Goal: Entertainment & Leisure: Consume media (video, audio)

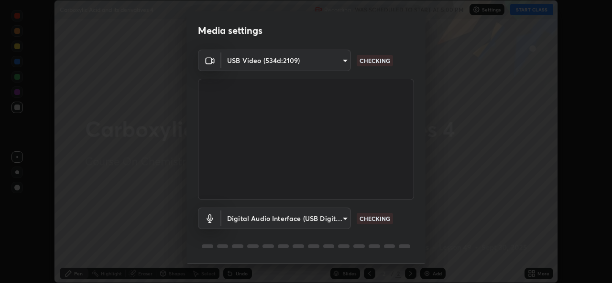
scroll to position [30, 0]
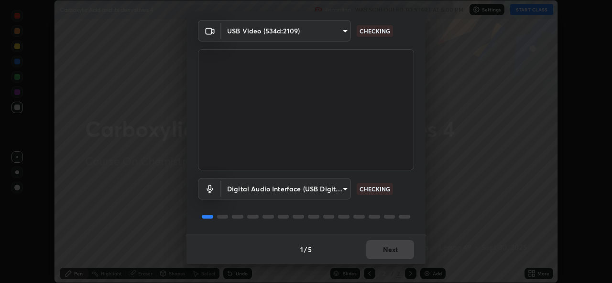
click at [385, 255] on div "1 / 5 Next" at bounding box center [305, 249] width 239 height 31
click at [389, 252] on div "1 / 5 Next" at bounding box center [305, 249] width 239 height 31
click at [384, 251] on div "1 / 5 Next" at bounding box center [305, 249] width 239 height 31
click at [380, 256] on div "1 / 5 Next" at bounding box center [305, 249] width 239 height 31
click at [370, 241] on div "1 / 5 Next" at bounding box center [305, 249] width 239 height 31
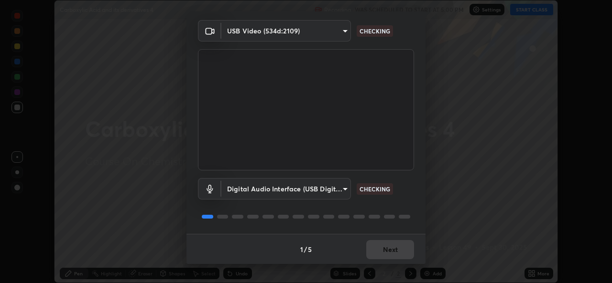
click at [374, 250] on div "1 / 5 Next" at bounding box center [305, 249] width 239 height 31
click at [375, 252] on div "1 / 5 Next" at bounding box center [305, 249] width 239 height 31
click at [376, 254] on button "Next" at bounding box center [390, 249] width 48 height 19
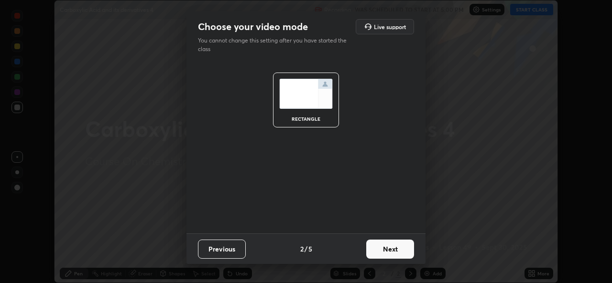
scroll to position [0, 0]
click at [377, 255] on button "Next" at bounding box center [390, 249] width 48 height 19
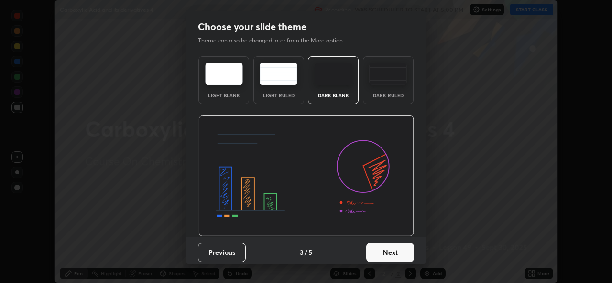
click at [378, 254] on button "Next" at bounding box center [390, 252] width 48 height 19
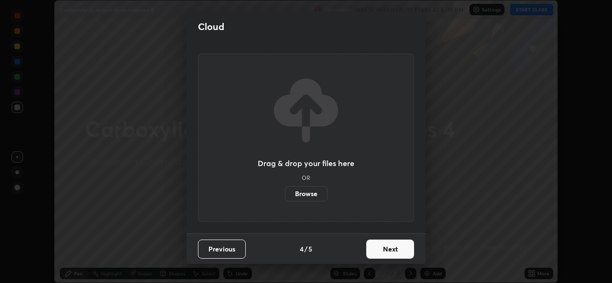
click at [378, 257] on button "Next" at bounding box center [390, 249] width 48 height 19
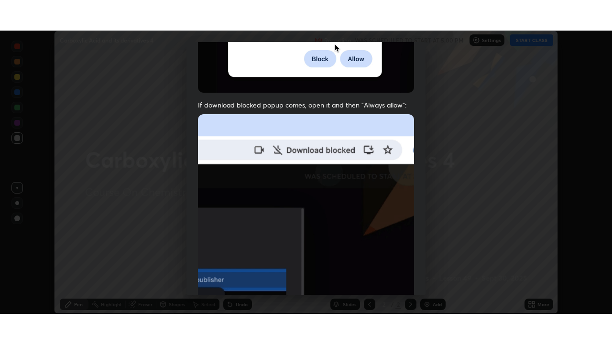
scroll to position [225, 0]
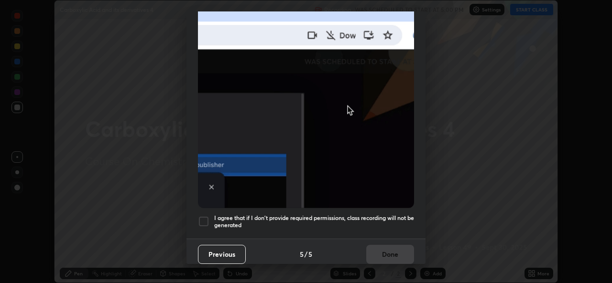
click at [309, 219] on h5 "I agree that if I don't provide required permissions, class recording will not …" at bounding box center [314, 222] width 200 height 15
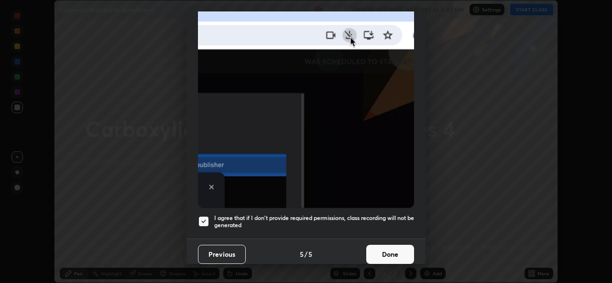
click at [385, 249] on button "Done" at bounding box center [390, 254] width 48 height 19
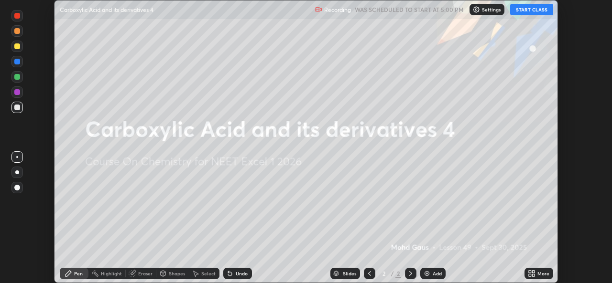
click at [530, 275] on icon at bounding box center [530, 275] width 2 height 2
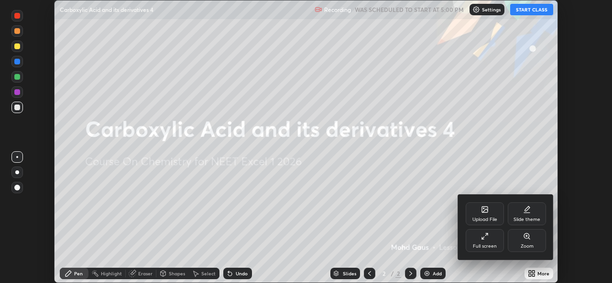
click at [479, 246] on div "Full screen" at bounding box center [485, 246] width 24 height 5
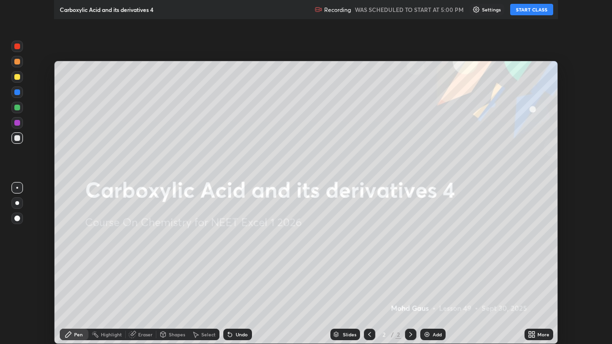
scroll to position [344, 612]
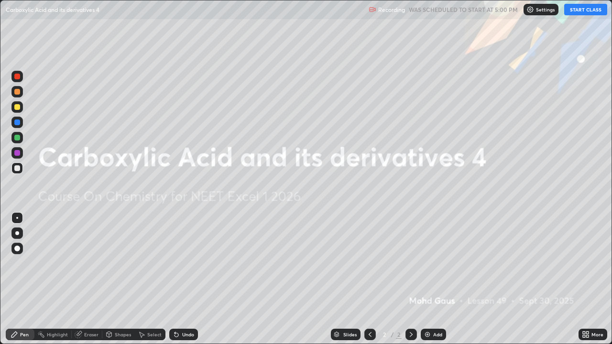
click at [573, 9] on button "START CLASS" at bounding box center [585, 9] width 43 height 11
click at [429, 283] on img at bounding box center [427, 335] width 8 height 8
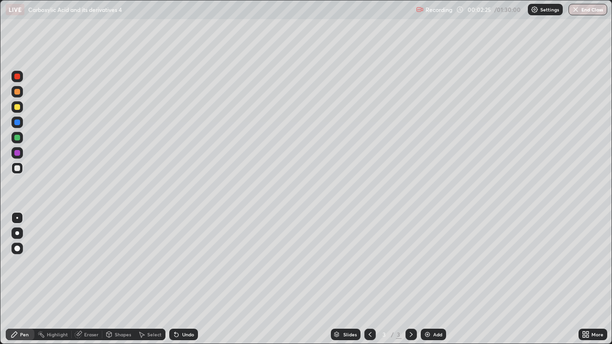
click at [15, 250] on div at bounding box center [17, 249] width 6 height 6
click at [429, 283] on img at bounding box center [427, 335] width 8 height 8
click at [17, 233] on div at bounding box center [17, 233] width 4 height 4
click at [18, 247] on div at bounding box center [17, 249] width 6 height 6
click at [14, 230] on div at bounding box center [16, 232] width 11 height 11
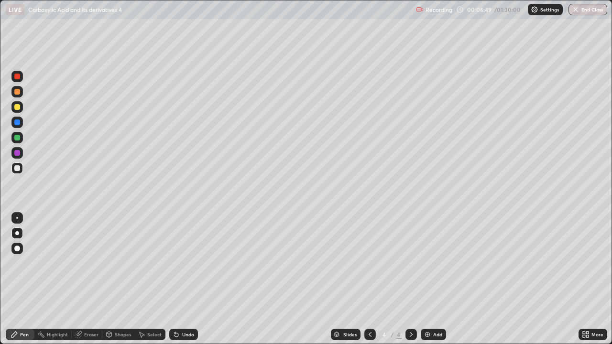
click at [17, 233] on div at bounding box center [17, 233] width 4 height 4
click at [17, 228] on div at bounding box center [16, 232] width 11 height 11
click at [17, 170] on div at bounding box center [17, 168] width 6 height 6
click at [108, 283] on icon at bounding box center [109, 333] width 5 height 1
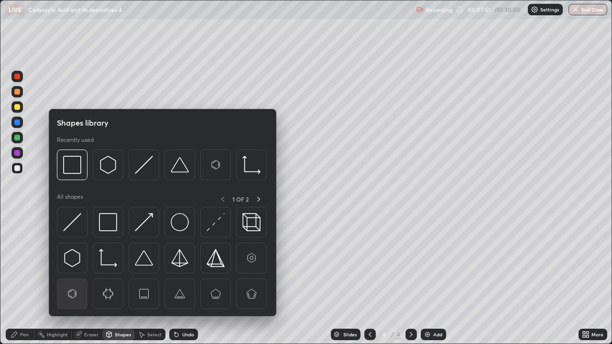
click at [73, 283] on img at bounding box center [72, 294] width 18 height 18
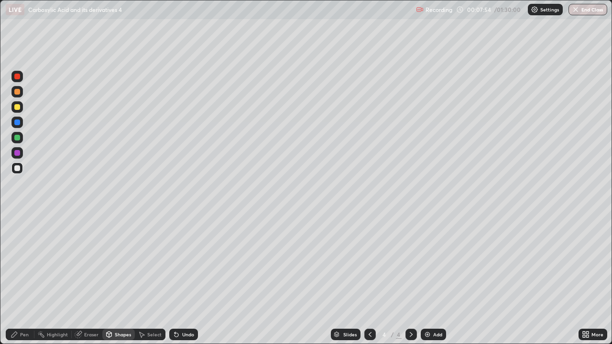
click at [17, 283] on icon at bounding box center [15, 335] width 8 height 8
click at [125, 283] on div "Shapes" at bounding box center [118, 334] width 32 height 11
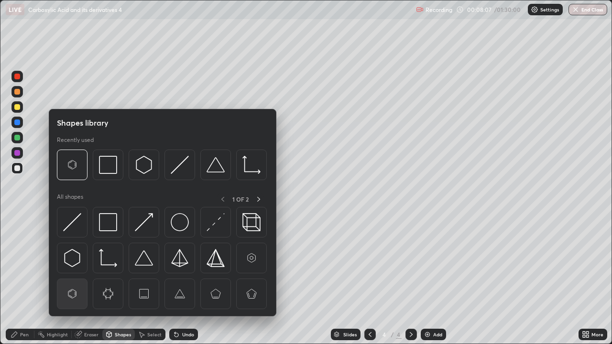
click at [79, 283] on img at bounding box center [72, 294] width 18 height 18
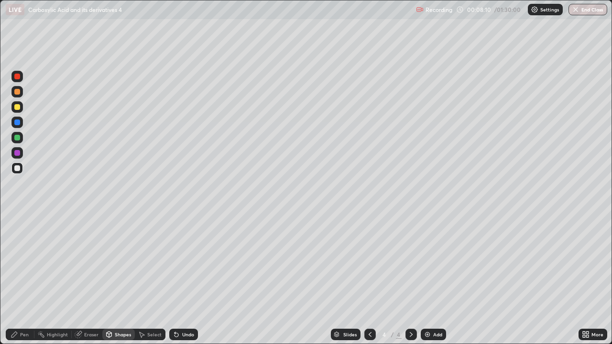
click at [24, 283] on div "Pen" at bounding box center [24, 334] width 9 height 5
click at [433, 283] on div "Add" at bounding box center [437, 334] width 9 height 5
click at [15, 234] on div at bounding box center [17, 233] width 4 height 4
click at [14, 103] on div at bounding box center [16, 106] width 11 height 11
click at [19, 233] on div at bounding box center [17, 233] width 4 height 4
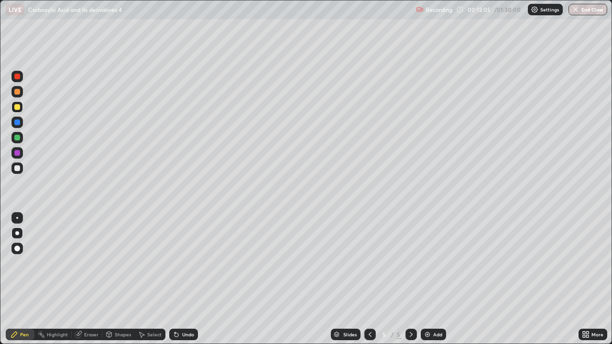
click at [22, 164] on div at bounding box center [16, 167] width 11 height 11
click at [18, 166] on div at bounding box center [17, 168] width 6 height 6
click at [21, 148] on div at bounding box center [16, 152] width 11 height 11
click at [16, 228] on div at bounding box center [16, 232] width 11 height 11
click at [17, 171] on div at bounding box center [17, 168] width 6 height 6
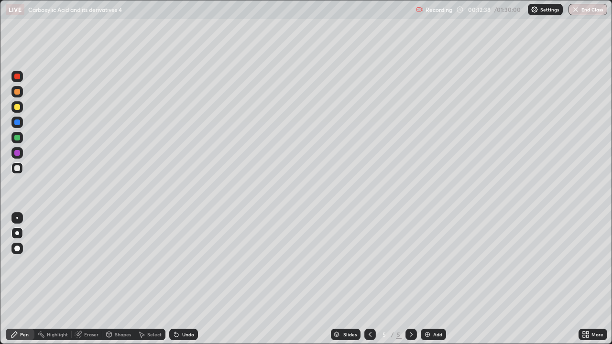
click at [87, 283] on div "Eraser" at bounding box center [91, 334] width 14 height 5
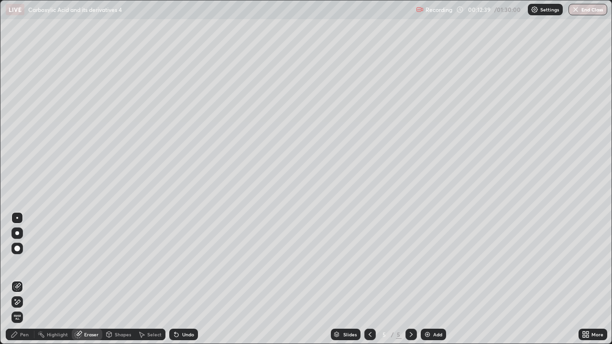
click at [23, 283] on div "Pen" at bounding box center [20, 334] width 29 height 11
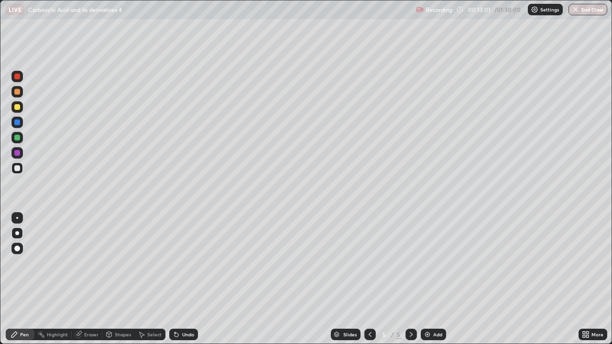
click at [92, 283] on div "Eraser" at bounding box center [87, 334] width 31 height 11
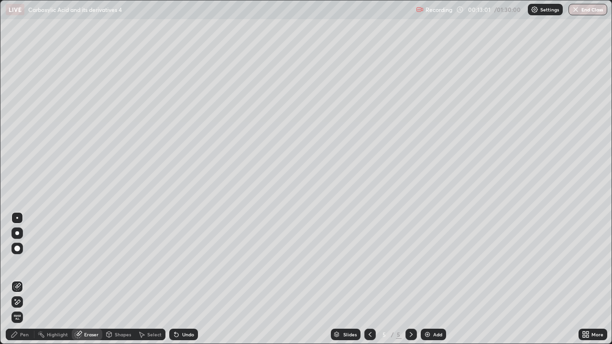
click at [112, 283] on div "Shapes" at bounding box center [118, 334] width 32 height 11
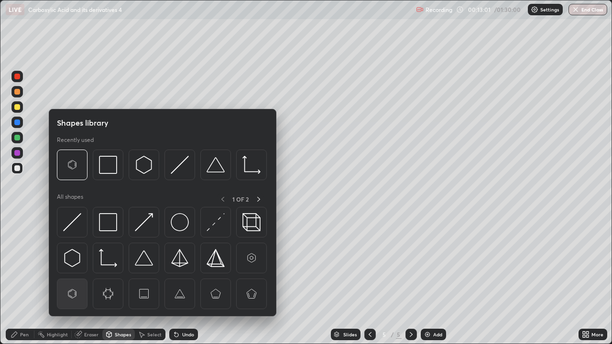
click at [68, 283] on img at bounding box center [72, 294] width 18 height 18
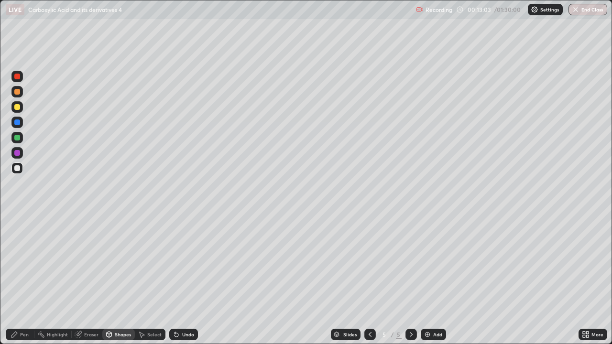
click at [17, 168] on div at bounding box center [17, 168] width 6 height 6
click at [91, 283] on div "Eraser" at bounding box center [91, 334] width 14 height 5
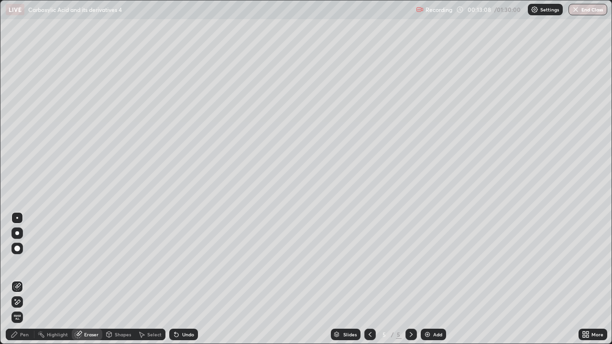
click at [15, 283] on icon at bounding box center [14, 335] width 6 height 6
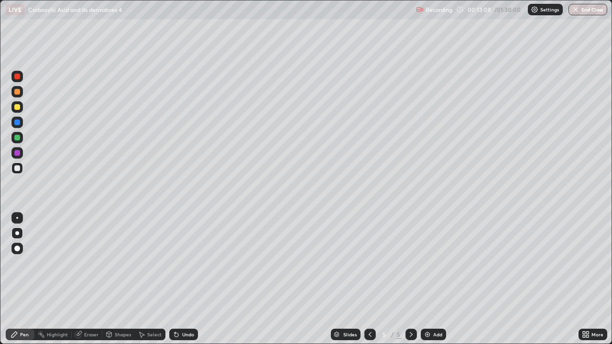
click at [22, 231] on div at bounding box center [16, 232] width 11 height 11
click at [19, 155] on div at bounding box center [17, 153] width 6 height 6
click at [96, 283] on div "Eraser" at bounding box center [87, 334] width 31 height 11
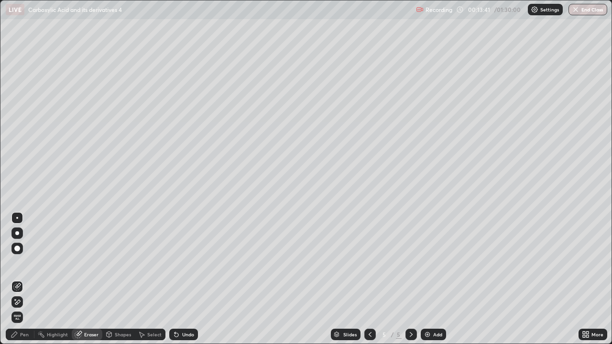
click at [119, 283] on div "Shapes" at bounding box center [123, 334] width 16 height 5
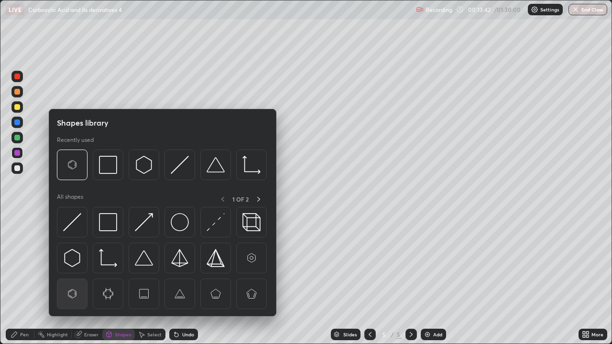
click at [78, 283] on img at bounding box center [72, 294] width 18 height 18
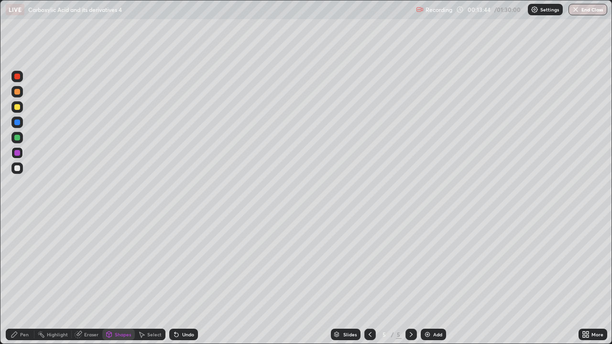
click at [20, 283] on div "Pen" at bounding box center [24, 334] width 9 height 5
click at [18, 172] on div at bounding box center [16, 167] width 11 height 11
click at [369, 283] on icon at bounding box center [370, 335] width 8 height 8
click at [410, 283] on icon at bounding box center [411, 335] width 8 height 8
click at [426, 283] on div "Add" at bounding box center [433, 334] width 25 height 11
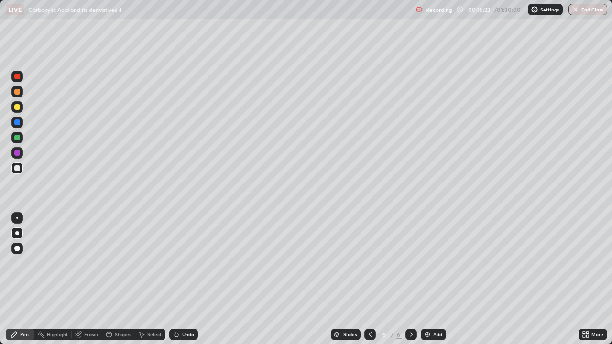
click at [17, 233] on div at bounding box center [17, 233] width 4 height 4
click at [17, 169] on div at bounding box center [17, 168] width 6 height 6
click at [19, 165] on div at bounding box center [17, 168] width 6 height 6
click at [15, 136] on div at bounding box center [17, 138] width 6 height 6
click at [18, 92] on div at bounding box center [17, 92] width 6 height 6
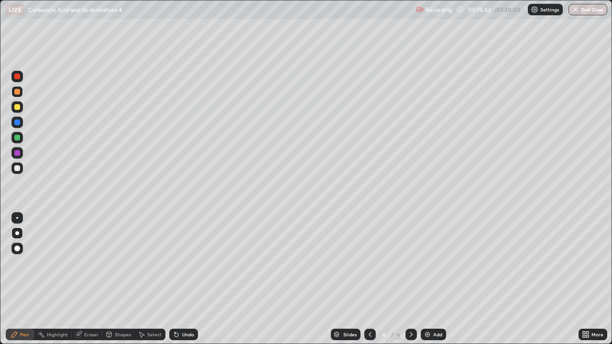
click at [21, 76] on div at bounding box center [16, 76] width 11 height 11
click at [13, 236] on div at bounding box center [16, 232] width 11 height 11
click at [17, 238] on div at bounding box center [16, 232] width 11 height 11
click at [16, 168] on div at bounding box center [17, 168] width 6 height 6
click at [16, 76] on div at bounding box center [17, 77] width 6 height 6
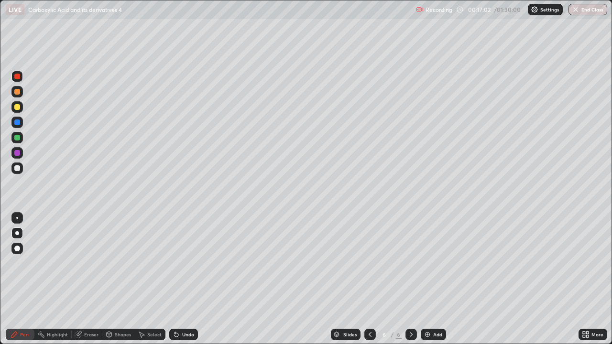
click at [19, 139] on div at bounding box center [17, 138] width 6 height 6
click at [88, 283] on div "Eraser" at bounding box center [91, 334] width 14 height 5
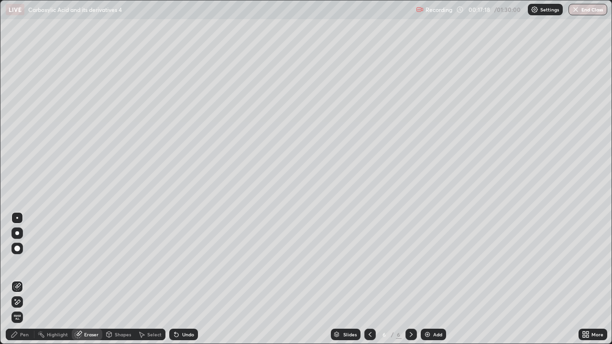
click at [17, 228] on div at bounding box center [16, 232] width 11 height 11
click at [86, 283] on div "Eraser" at bounding box center [91, 334] width 14 height 5
click at [21, 283] on div "Pen" at bounding box center [24, 334] width 9 height 5
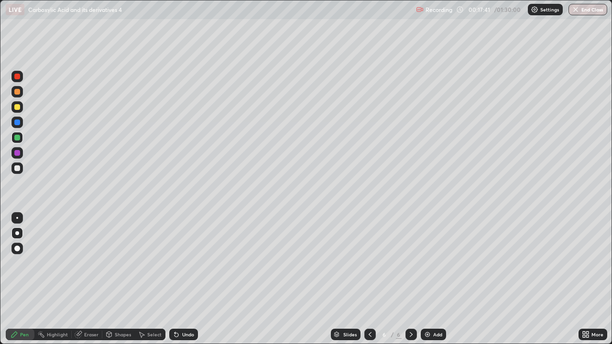
click at [17, 108] on div at bounding box center [17, 107] width 6 height 6
click at [15, 141] on div at bounding box center [16, 137] width 11 height 11
click at [16, 107] on div at bounding box center [17, 107] width 6 height 6
click at [18, 170] on div at bounding box center [17, 168] width 6 height 6
click at [116, 283] on div "Shapes" at bounding box center [123, 334] width 16 height 5
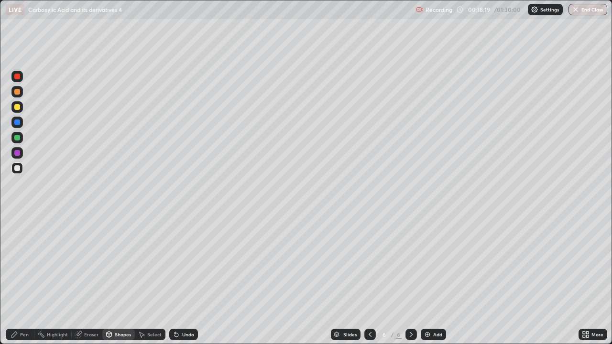
click at [89, 283] on div "Eraser" at bounding box center [91, 334] width 14 height 5
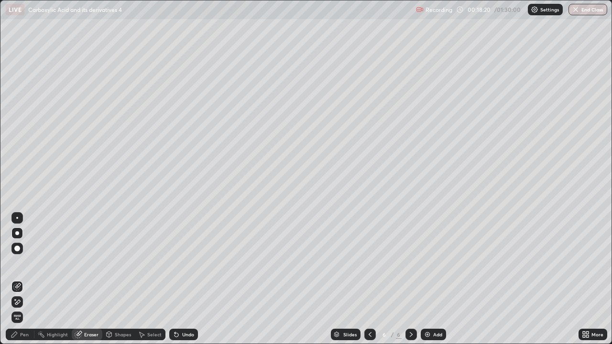
click at [85, 283] on div "Eraser" at bounding box center [91, 334] width 14 height 5
click at [118, 283] on div "Shapes" at bounding box center [118, 334] width 32 height 11
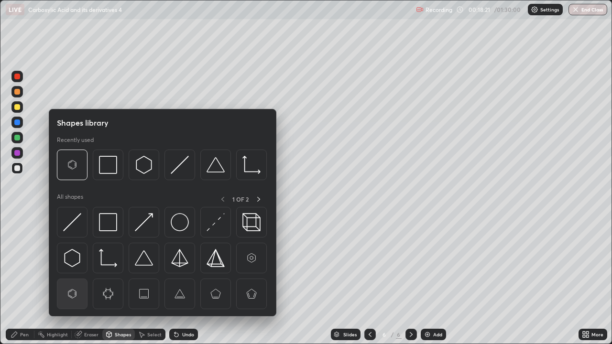
click at [73, 283] on img at bounding box center [72, 294] width 18 height 18
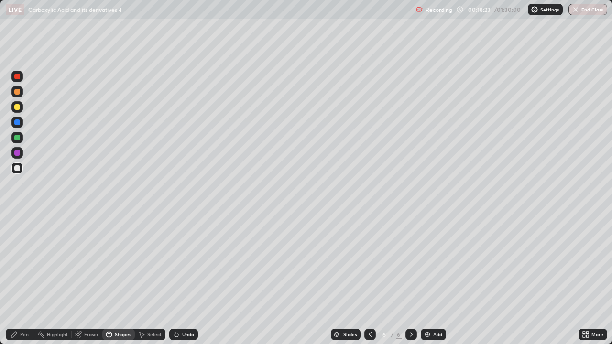
click at [17, 167] on div at bounding box center [17, 168] width 6 height 6
click at [25, 283] on div "Pen" at bounding box center [24, 334] width 9 height 5
click at [18, 283] on icon at bounding box center [15, 335] width 8 height 8
click at [119, 283] on div "Shapes" at bounding box center [123, 334] width 16 height 5
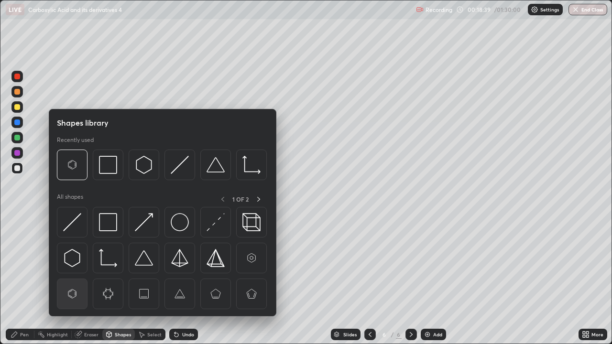
click at [76, 283] on img at bounding box center [72, 294] width 18 height 18
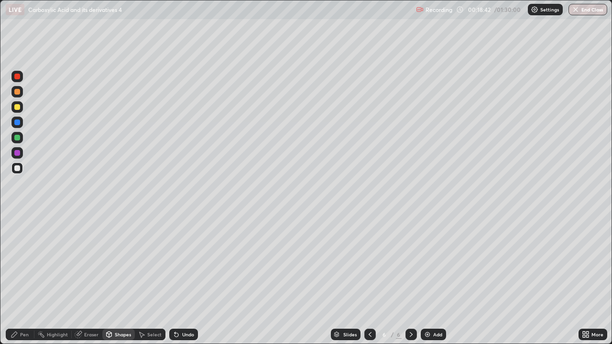
click at [22, 283] on div "Pen" at bounding box center [24, 334] width 9 height 5
click at [19, 148] on div at bounding box center [16, 152] width 11 height 11
click at [22, 133] on div at bounding box center [16, 137] width 11 height 11
click at [433, 283] on div "Add" at bounding box center [437, 334] width 9 height 5
click at [18, 168] on div at bounding box center [17, 168] width 6 height 6
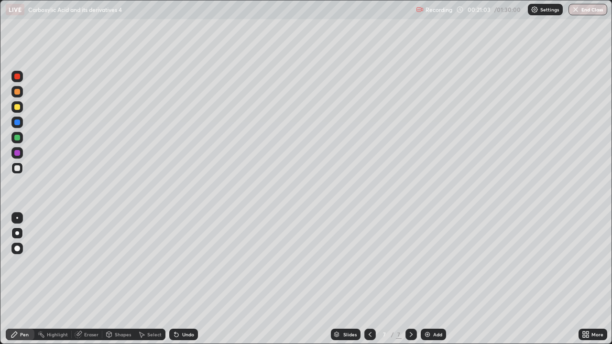
click at [20, 227] on div at bounding box center [16, 232] width 11 height 11
click at [18, 173] on div at bounding box center [16, 167] width 11 height 11
click at [18, 108] on div at bounding box center [17, 107] width 6 height 6
click at [115, 283] on div "Shapes" at bounding box center [118, 334] width 32 height 11
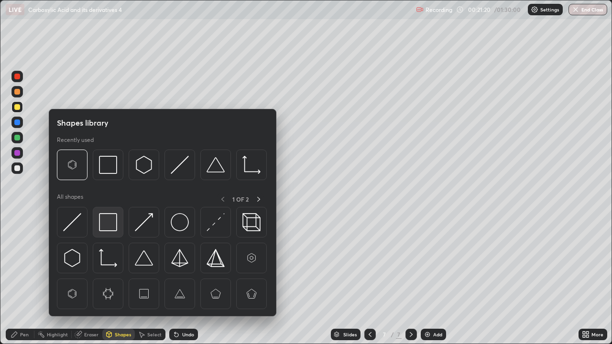
click at [105, 222] on img at bounding box center [108, 222] width 18 height 18
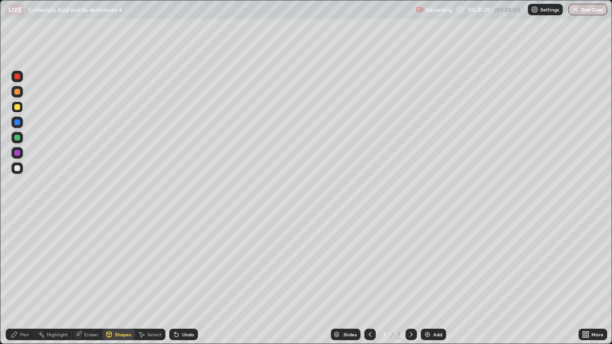
click at [18, 137] on div at bounding box center [17, 138] width 6 height 6
click at [17, 283] on icon at bounding box center [15, 335] width 8 height 8
click at [14, 227] on div at bounding box center [16, 232] width 11 height 11
click at [17, 169] on div at bounding box center [17, 168] width 6 height 6
click at [22, 152] on div at bounding box center [16, 152] width 11 height 11
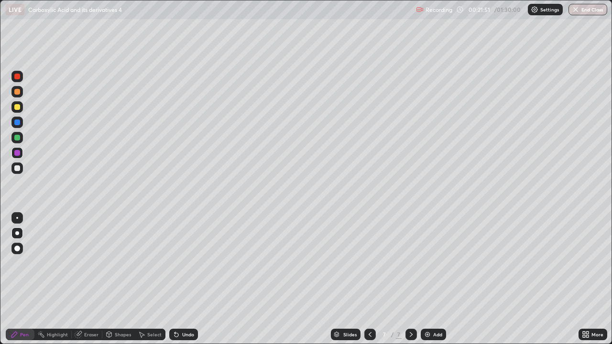
click at [89, 283] on div "Eraser" at bounding box center [91, 334] width 14 height 5
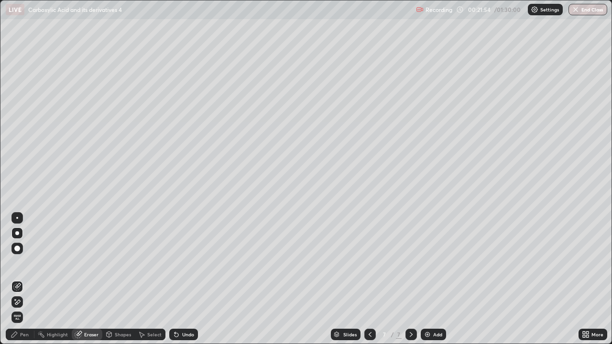
click at [28, 283] on div "Pen" at bounding box center [20, 334] width 29 height 11
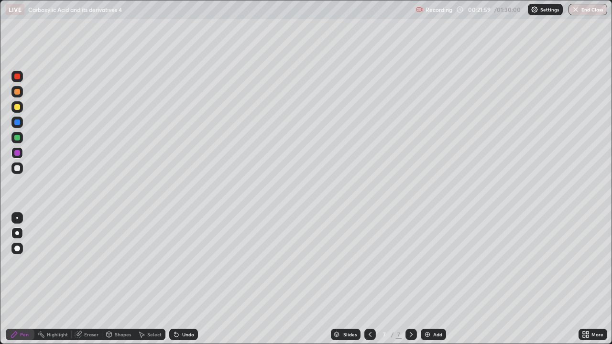
click at [93, 283] on div "Eraser" at bounding box center [91, 334] width 14 height 5
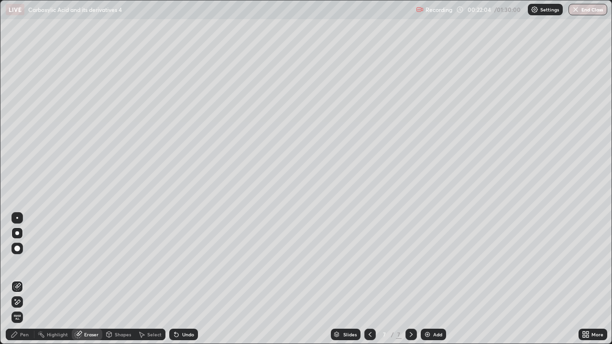
click at [24, 283] on div "Pen" at bounding box center [24, 334] width 9 height 5
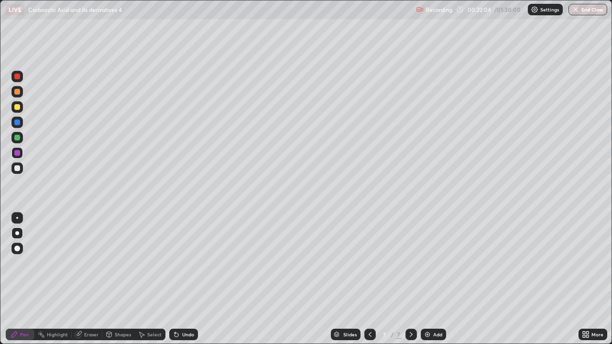
click at [20, 153] on div at bounding box center [17, 153] width 6 height 6
click at [92, 283] on div "Eraser" at bounding box center [91, 334] width 14 height 5
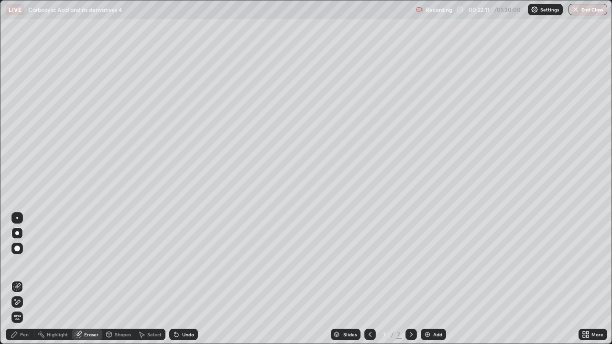
click at [24, 283] on div "Pen" at bounding box center [24, 334] width 9 height 5
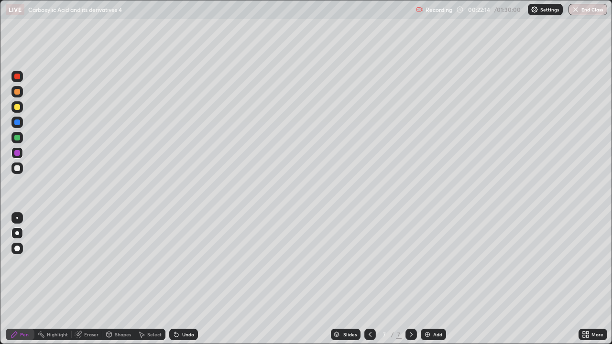
click at [21, 170] on div at bounding box center [16, 167] width 11 height 11
click at [88, 283] on div "Eraser" at bounding box center [91, 334] width 14 height 5
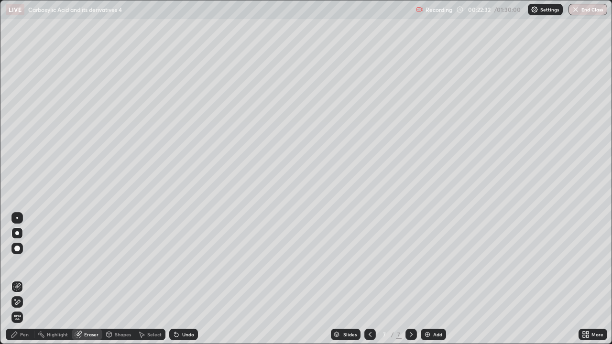
click at [16, 283] on icon at bounding box center [14, 335] width 6 height 6
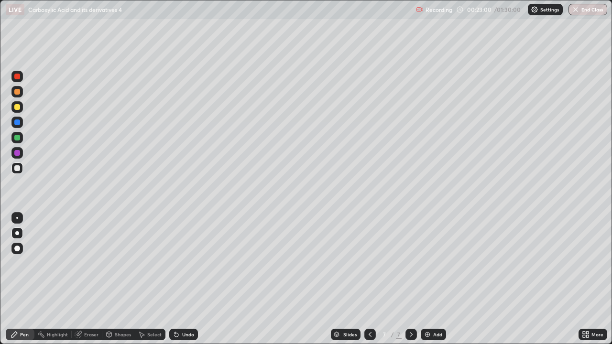
click at [20, 109] on div at bounding box center [17, 107] width 6 height 6
click at [16, 76] on div at bounding box center [17, 77] width 6 height 6
click at [22, 283] on div "Pen" at bounding box center [24, 334] width 9 height 5
click at [22, 169] on div at bounding box center [16, 167] width 11 height 11
click at [91, 283] on div "Eraser" at bounding box center [91, 334] width 14 height 5
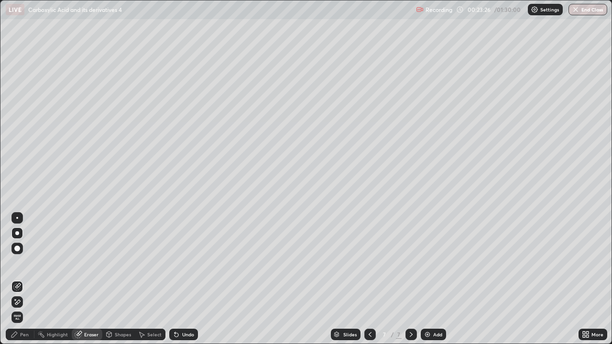
click at [30, 283] on div "Pen" at bounding box center [20, 334] width 29 height 11
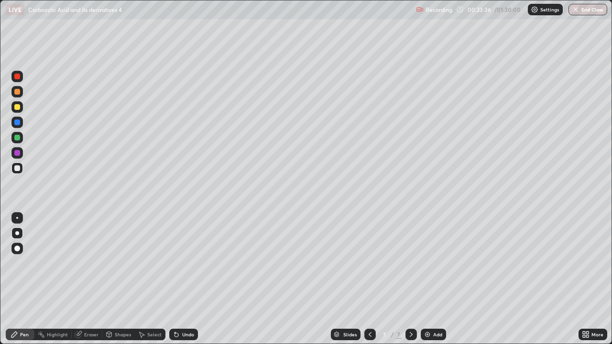
click at [17, 138] on div at bounding box center [17, 138] width 6 height 6
click at [82, 283] on div "Eraser" at bounding box center [87, 334] width 31 height 11
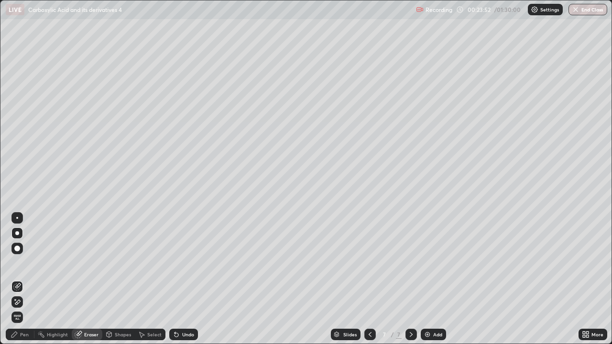
click at [18, 283] on icon at bounding box center [15, 335] width 8 height 8
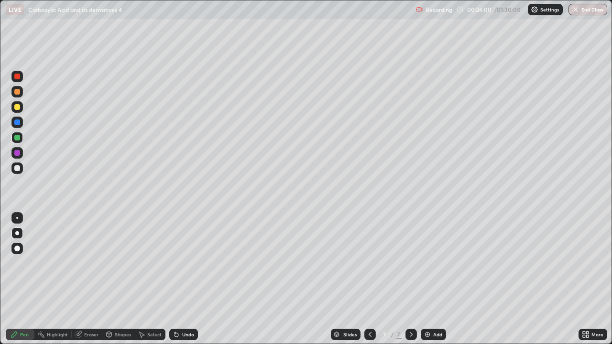
click at [92, 283] on div "Eraser" at bounding box center [91, 334] width 14 height 5
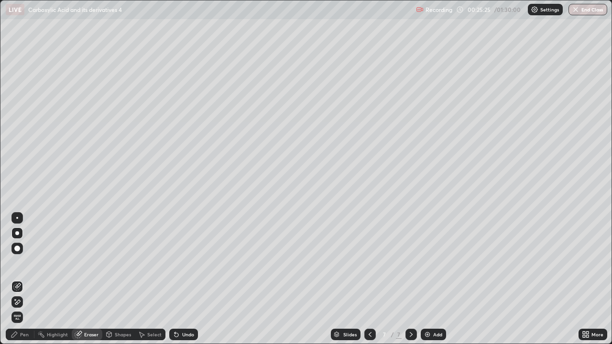
click at [18, 283] on div "Pen" at bounding box center [20, 334] width 29 height 11
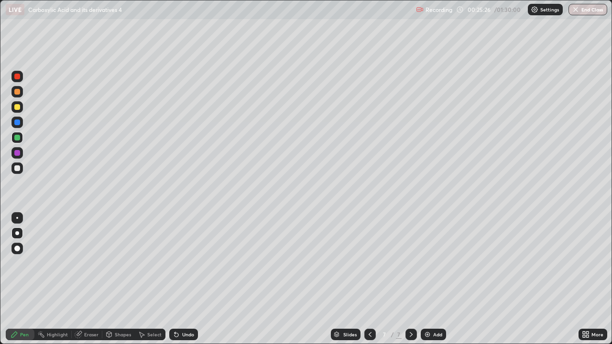
click at [21, 109] on div at bounding box center [16, 106] width 11 height 11
click at [434, 283] on div "Add" at bounding box center [433, 334] width 25 height 11
click at [20, 165] on div at bounding box center [16, 167] width 11 height 11
click at [21, 283] on div "Pen" at bounding box center [24, 334] width 9 height 5
click at [17, 233] on div at bounding box center [17, 233] width 4 height 4
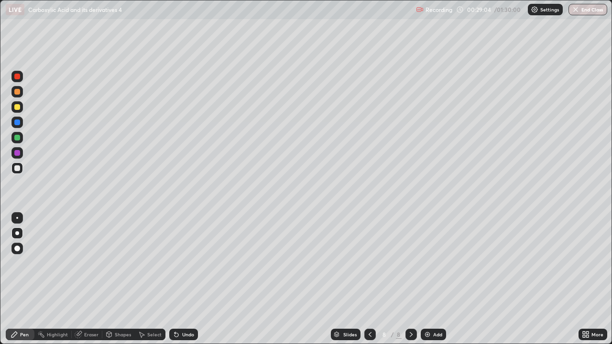
click at [17, 172] on div at bounding box center [16, 167] width 11 height 11
click at [17, 140] on div at bounding box center [17, 138] width 6 height 6
click at [13, 108] on div at bounding box center [16, 106] width 11 height 11
click at [92, 283] on div "Eraser" at bounding box center [87, 334] width 31 height 11
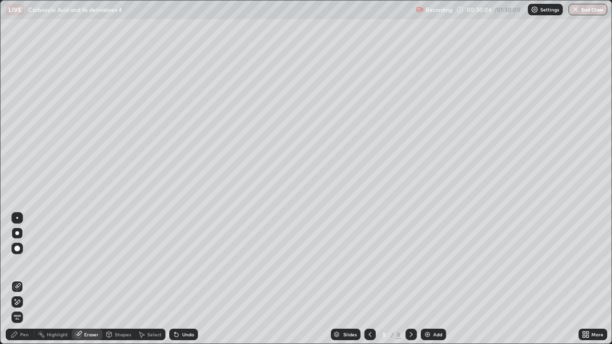
click at [24, 283] on div "Pen" at bounding box center [24, 334] width 9 height 5
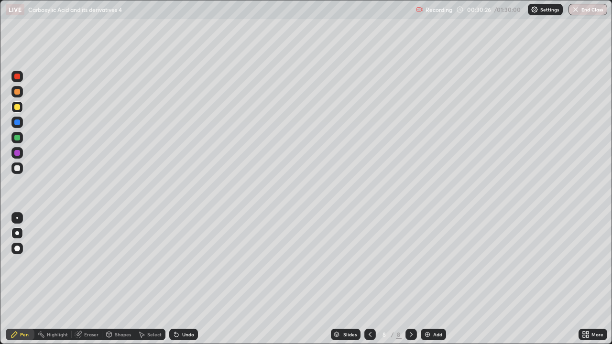
click at [17, 234] on div at bounding box center [17, 233] width 4 height 4
click at [17, 166] on div at bounding box center [17, 168] width 6 height 6
click at [17, 137] on div at bounding box center [17, 138] width 6 height 6
click at [19, 169] on div at bounding box center [17, 168] width 6 height 6
click at [17, 233] on div at bounding box center [17, 233] width 4 height 4
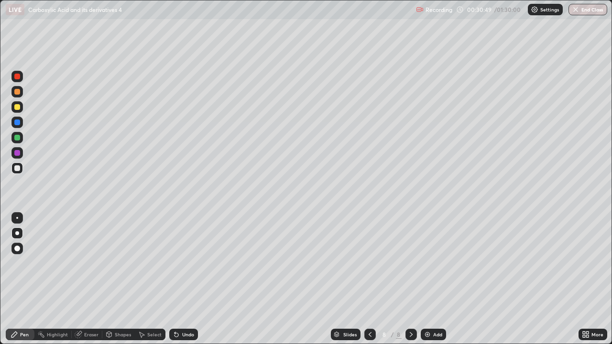
click at [22, 169] on div at bounding box center [16, 167] width 11 height 11
click at [93, 283] on div "Eraser" at bounding box center [91, 334] width 14 height 5
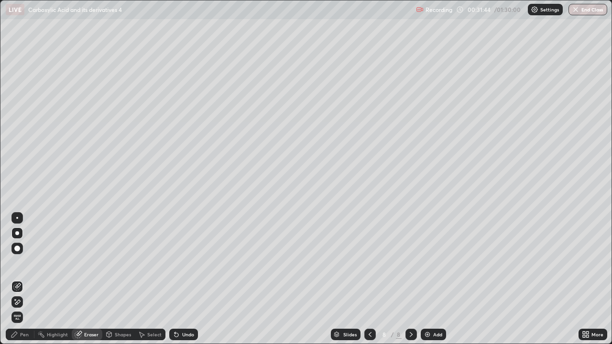
click at [30, 283] on div "Pen" at bounding box center [20, 334] width 29 height 11
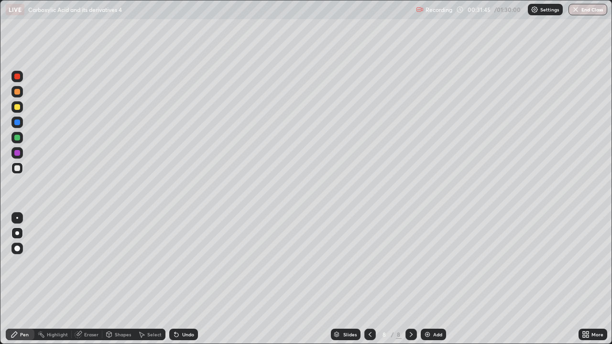
click at [16, 249] on div at bounding box center [17, 249] width 6 height 6
click at [17, 169] on div at bounding box center [17, 168] width 6 height 6
click at [26, 283] on div "Pen" at bounding box center [24, 334] width 9 height 5
click at [18, 250] on div at bounding box center [17, 249] width 6 height 6
click at [18, 232] on div at bounding box center [17, 233] width 4 height 4
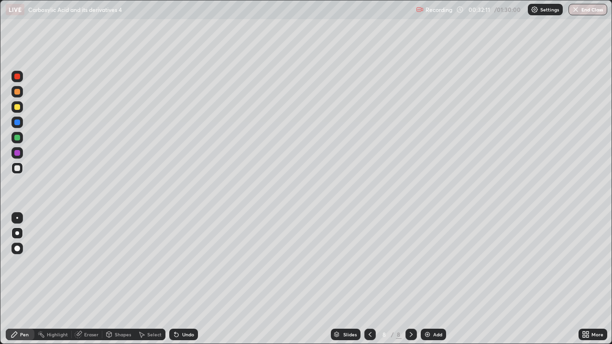
click at [429, 283] on img at bounding box center [427, 335] width 8 height 8
click at [11, 168] on div at bounding box center [16, 167] width 11 height 11
click at [22, 135] on div at bounding box center [16, 137] width 11 height 11
click at [21, 168] on div at bounding box center [16, 167] width 11 height 11
click at [18, 169] on div at bounding box center [17, 168] width 6 height 6
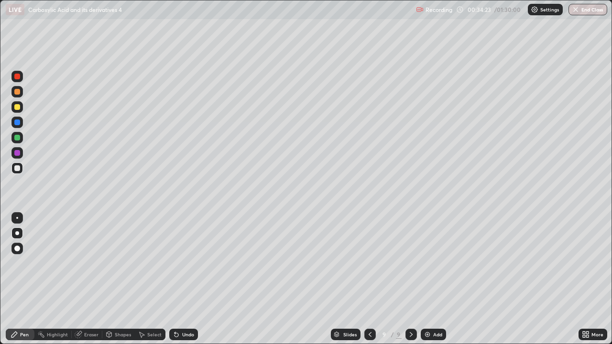
click at [18, 168] on div at bounding box center [17, 168] width 6 height 6
click at [434, 283] on div "Add" at bounding box center [433, 334] width 25 height 11
click at [20, 247] on div at bounding box center [17, 249] width 6 height 6
click at [18, 137] on div at bounding box center [17, 138] width 6 height 6
click at [89, 283] on div "Eraser" at bounding box center [91, 334] width 14 height 5
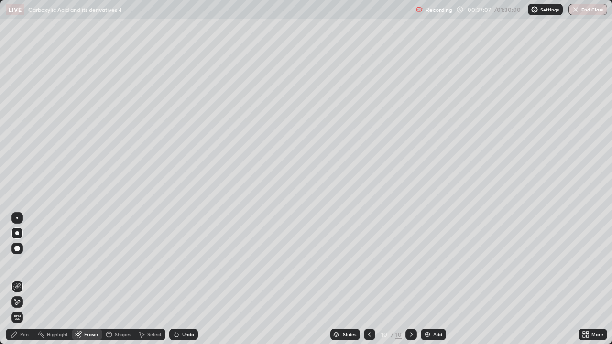
click at [12, 230] on div at bounding box center [16, 232] width 11 height 11
click at [27, 283] on div "Pen" at bounding box center [20, 334] width 29 height 11
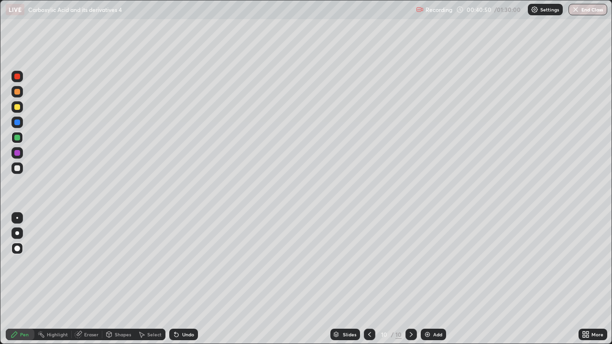
click at [122, 283] on div "Shapes" at bounding box center [123, 334] width 16 height 5
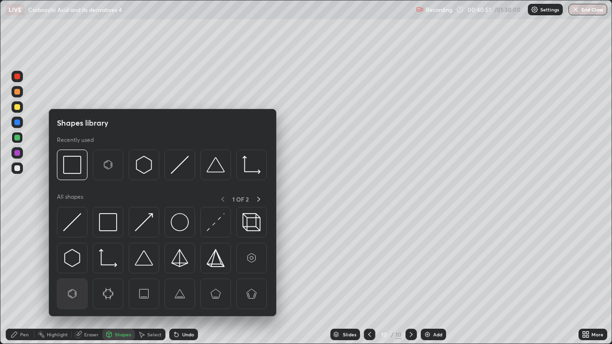
click at [72, 283] on img at bounding box center [72, 294] width 18 height 18
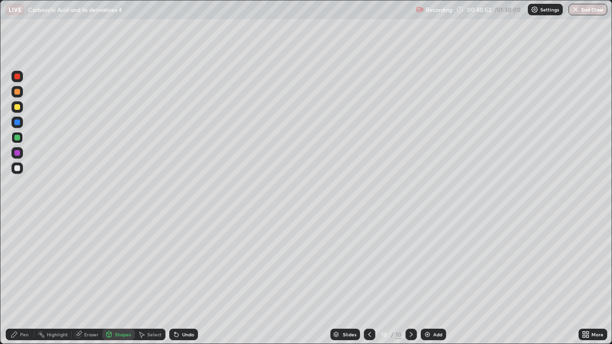
click at [19, 171] on div at bounding box center [17, 168] width 6 height 6
click at [16, 283] on icon at bounding box center [15, 335] width 8 height 8
click at [17, 243] on div at bounding box center [16, 248] width 11 height 11
click at [19, 229] on div at bounding box center [16, 232] width 11 height 11
click at [17, 169] on div at bounding box center [17, 168] width 6 height 6
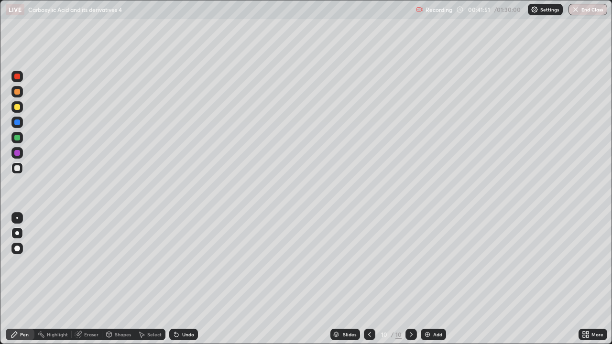
click at [21, 139] on div at bounding box center [16, 137] width 11 height 11
click at [115, 283] on div "Shapes" at bounding box center [123, 334] width 16 height 5
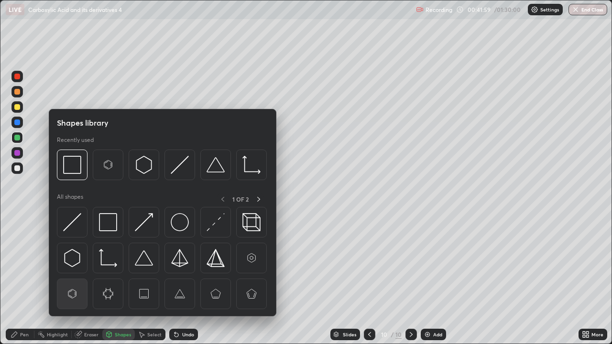
click at [77, 283] on img at bounding box center [72, 294] width 18 height 18
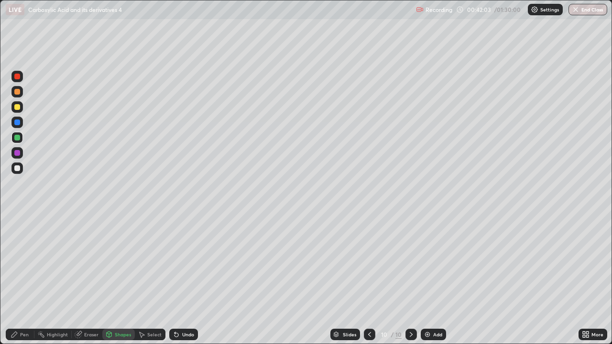
click at [32, 283] on div "Pen" at bounding box center [20, 334] width 29 height 11
click at [14, 172] on div at bounding box center [16, 167] width 11 height 11
click at [86, 283] on div "Eraser" at bounding box center [91, 334] width 14 height 5
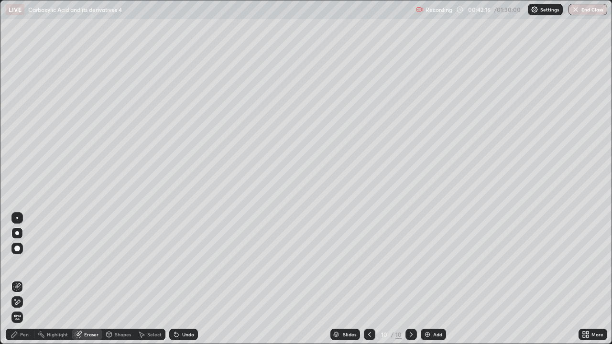
click at [21, 283] on div "Pen" at bounding box center [20, 334] width 29 height 11
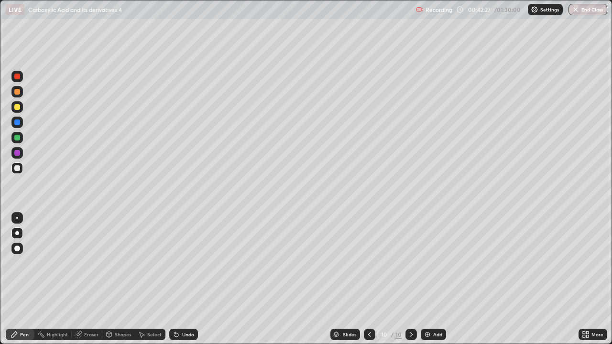
click at [22, 135] on div at bounding box center [16, 137] width 11 height 11
click at [116, 283] on div "Shapes" at bounding box center [123, 334] width 16 height 5
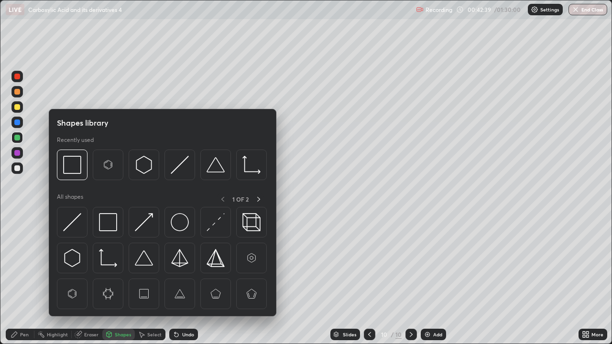
click at [90, 283] on div "Eraser" at bounding box center [91, 334] width 14 height 5
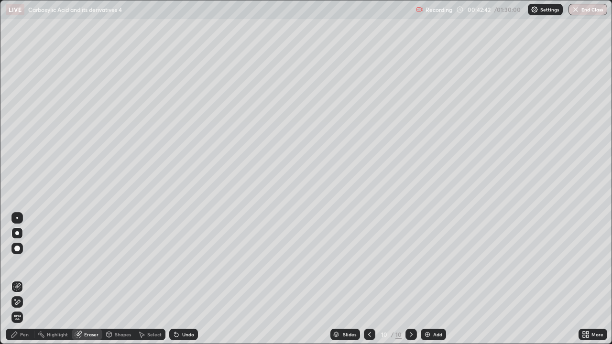
click at [108, 283] on icon at bounding box center [109, 333] width 5 height 1
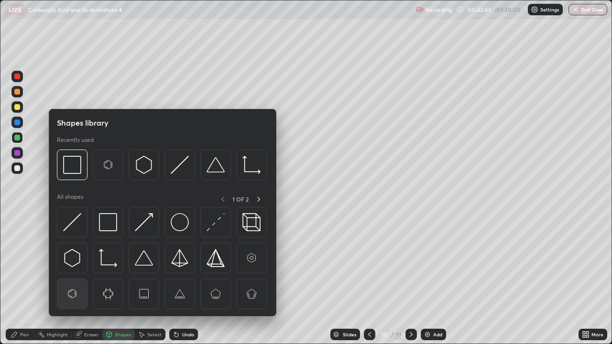
click at [73, 283] on img at bounding box center [72, 294] width 18 height 18
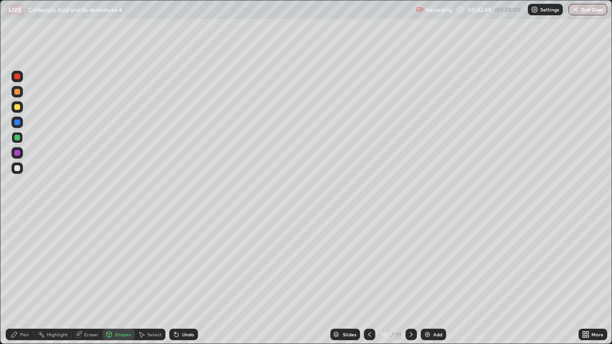
click at [93, 283] on div "Eraser" at bounding box center [91, 334] width 14 height 5
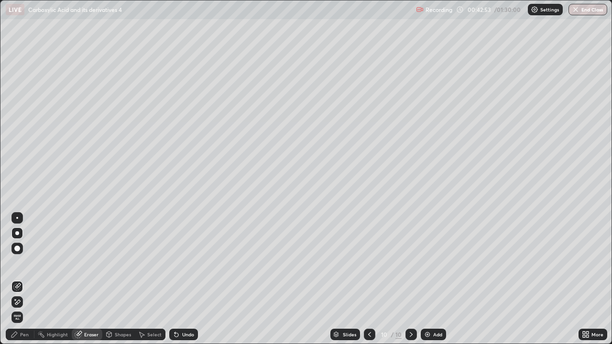
click at [24, 283] on div "Pen" at bounding box center [24, 334] width 9 height 5
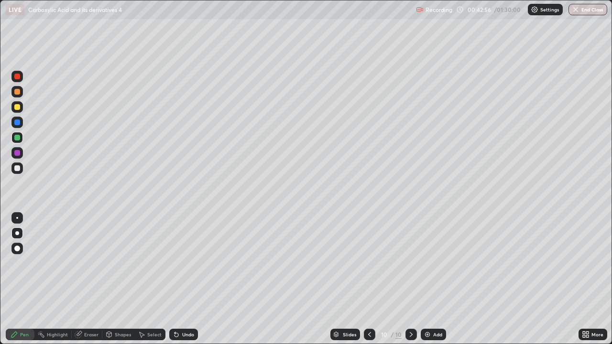
click at [115, 283] on div "Shapes" at bounding box center [123, 334] width 16 height 5
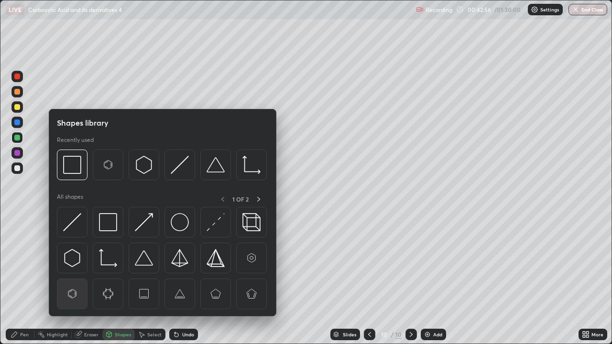
click at [74, 283] on img at bounding box center [72, 294] width 18 height 18
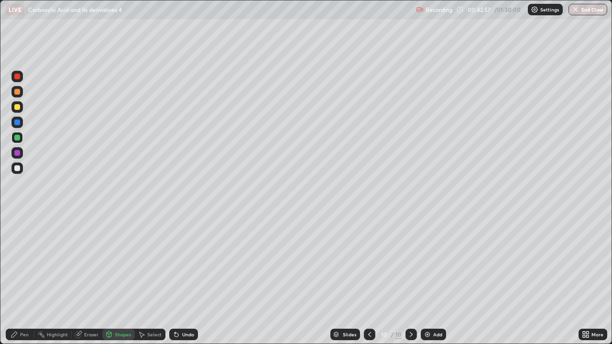
click at [19, 163] on div at bounding box center [16, 167] width 11 height 11
click at [25, 283] on div "Pen" at bounding box center [24, 334] width 9 height 5
click at [18, 168] on div at bounding box center [17, 168] width 6 height 6
click at [18, 169] on div at bounding box center [17, 168] width 6 height 6
click at [17, 142] on div at bounding box center [16, 137] width 11 height 11
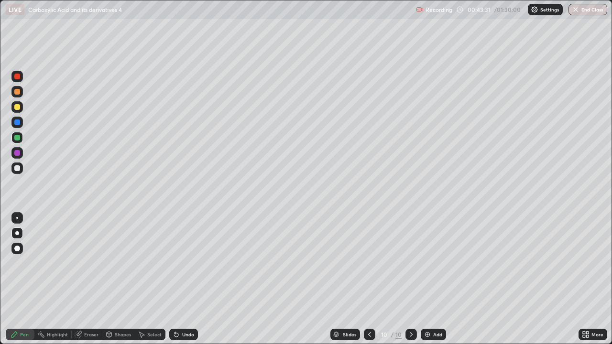
click at [17, 168] on div at bounding box center [17, 168] width 6 height 6
click at [18, 237] on div at bounding box center [16, 232] width 11 height 11
click at [13, 134] on div at bounding box center [16, 137] width 11 height 11
click at [18, 155] on div at bounding box center [17, 153] width 6 height 6
click at [15, 137] on div at bounding box center [17, 138] width 6 height 6
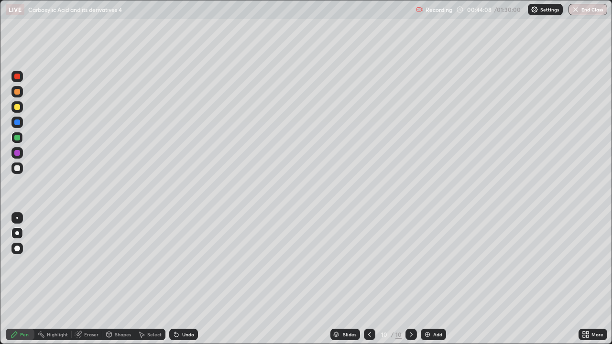
click at [114, 283] on div "Shapes" at bounding box center [118, 334] width 32 height 11
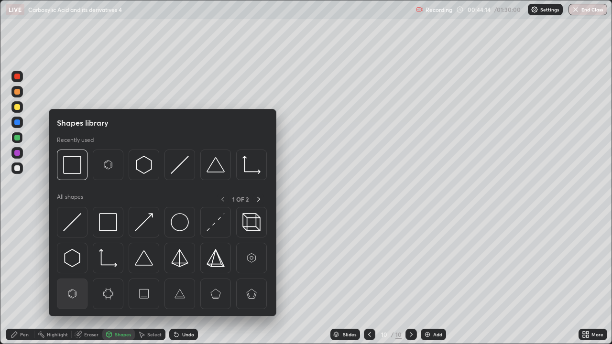
click at [73, 283] on img at bounding box center [72, 294] width 18 height 18
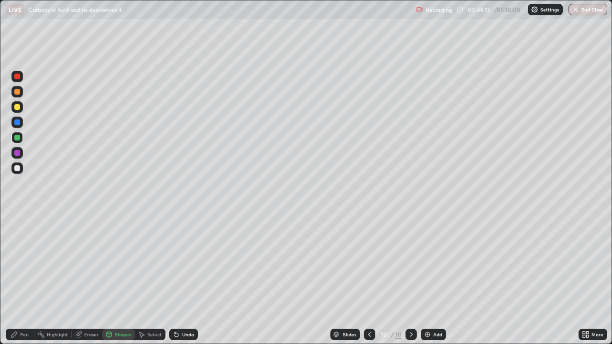
click at [17, 168] on div at bounding box center [17, 168] width 6 height 6
click at [14, 283] on icon at bounding box center [14, 335] width 6 height 6
click at [19, 229] on div at bounding box center [16, 232] width 11 height 11
click at [66, 283] on div "Highlight" at bounding box center [57, 334] width 21 height 5
click at [86, 283] on div "Eraser" at bounding box center [91, 334] width 14 height 5
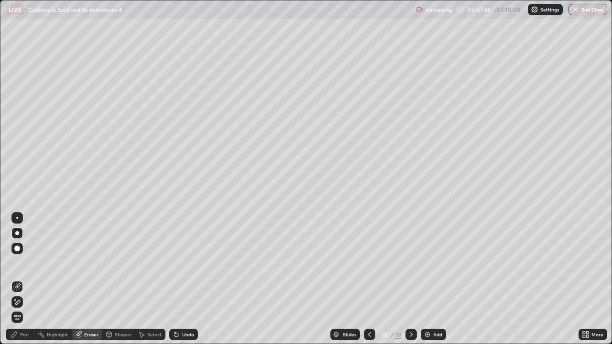
click at [20, 283] on div "Pen" at bounding box center [24, 334] width 9 height 5
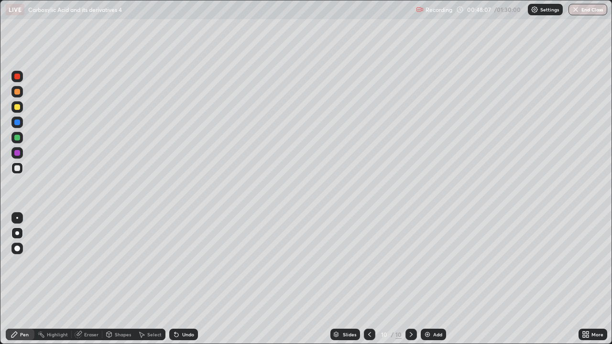
click at [19, 169] on div at bounding box center [17, 168] width 6 height 6
click at [18, 155] on div at bounding box center [17, 153] width 6 height 6
click at [435, 283] on div "Add" at bounding box center [437, 334] width 9 height 5
click at [17, 233] on div at bounding box center [17, 233] width 4 height 4
click at [17, 167] on div at bounding box center [17, 168] width 6 height 6
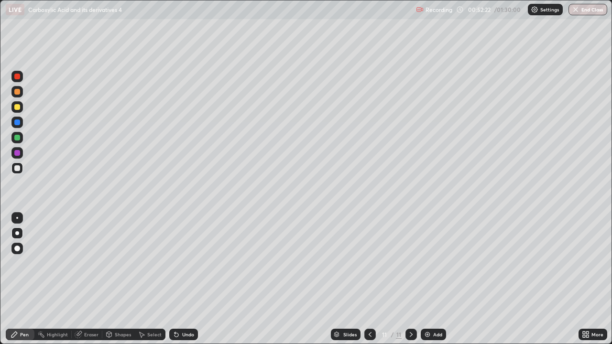
click at [19, 233] on div at bounding box center [17, 233] width 4 height 4
click at [18, 170] on div at bounding box center [17, 168] width 6 height 6
click at [22, 171] on div at bounding box center [16, 167] width 11 height 11
click at [21, 138] on div at bounding box center [16, 137] width 11 height 11
click at [16, 105] on div at bounding box center [17, 107] width 6 height 6
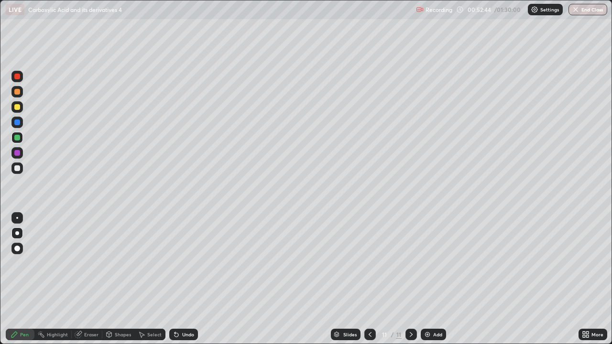
click at [16, 104] on div at bounding box center [17, 107] width 6 height 6
click at [84, 283] on div "Eraser" at bounding box center [91, 334] width 14 height 5
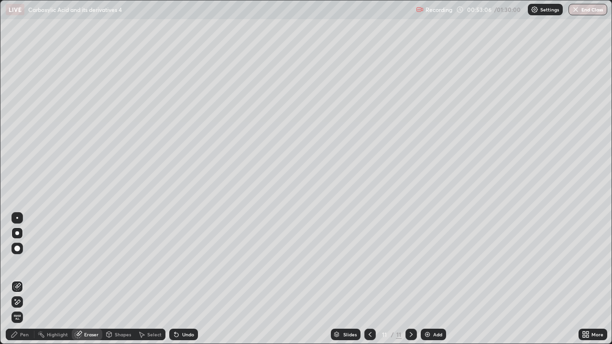
click at [22, 283] on div "Pen" at bounding box center [24, 334] width 9 height 5
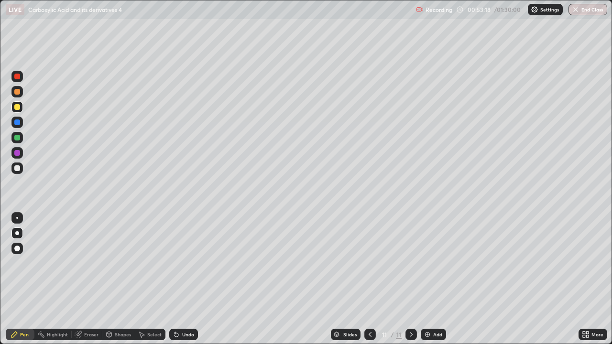
click at [19, 172] on div at bounding box center [16, 167] width 11 height 11
click at [21, 139] on div at bounding box center [16, 137] width 11 height 11
click at [92, 283] on div "Eraser" at bounding box center [91, 334] width 14 height 5
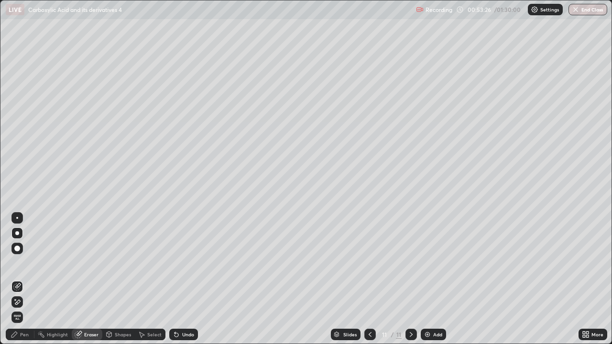
click at [24, 283] on div "Pen" at bounding box center [24, 334] width 9 height 5
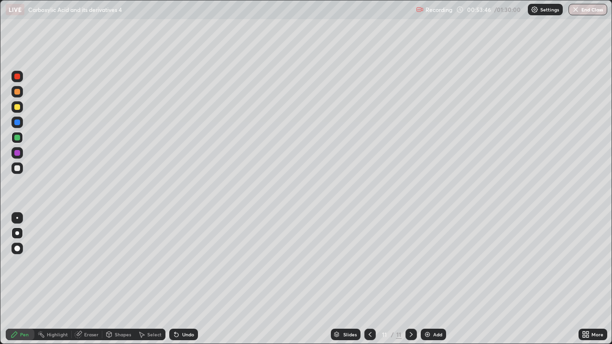
click at [69, 283] on div "Highlight" at bounding box center [52, 334] width 37 height 11
click at [100, 283] on div "Eraser" at bounding box center [87, 334] width 31 height 11
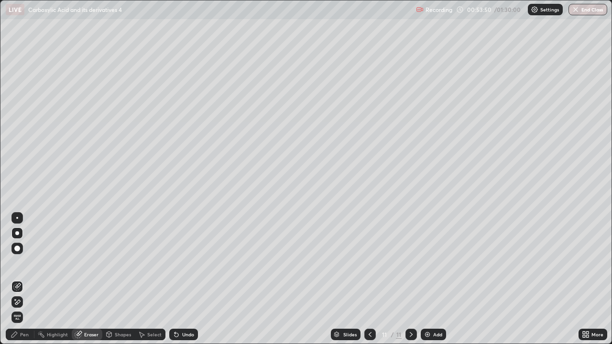
click at [22, 283] on div "Pen" at bounding box center [24, 334] width 9 height 5
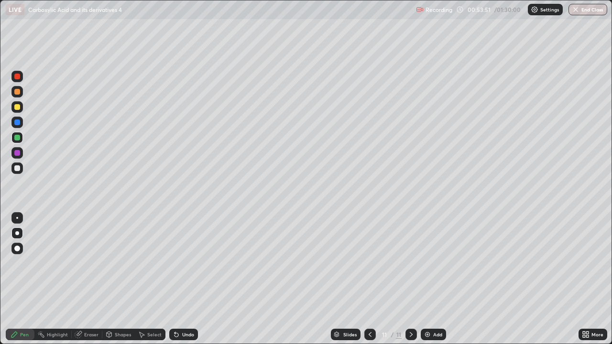
click at [17, 169] on div at bounding box center [17, 168] width 6 height 6
click at [17, 233] on div at bounding box center [17, 233] width 4 height 4
click at [434, 283] on div "Add" at bounding box center [437, 334] width 9 height 5
click at [19, 168] on div at bounding box center [17, 168] width 6 height 6
click at [17, 233] on div at bounding box center [17, 233] width 4 height 4
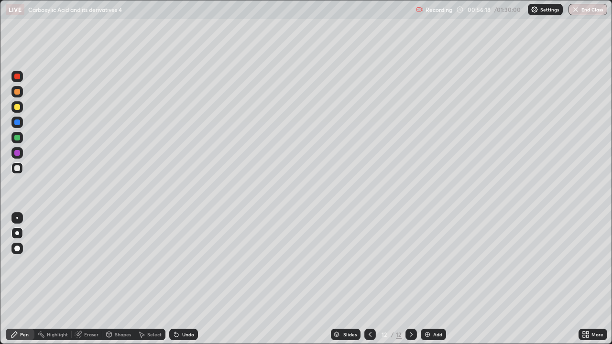
click at [87, 283] on div "Eraser" at bounding box center [91, 334] width 14 height 5
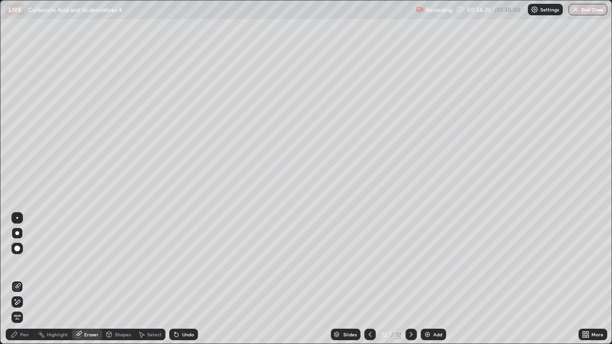
click at [17, 283] on icon at bounding box center [15, 335] width 8 height 8
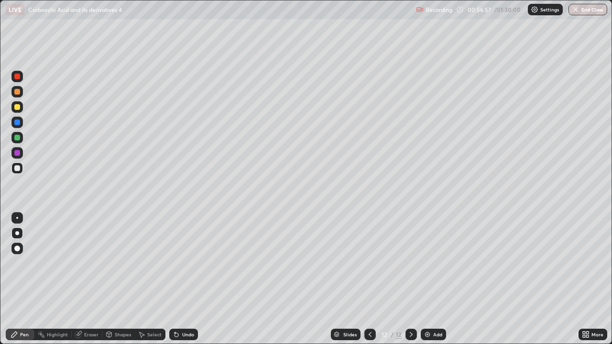
click at [15, 167] on div at bounding box center [17, 168] width 6 height 6
click at [17, 138] on div at bounding box center [17, 138] width 6 height 6
click at [18, 170] on div at bounding box center [17, 168] width 6 height 6
click at [429, 283] on div "Add" at bounding box center [433, 334] width 25 height 11
click at [17, 169] on div at bounding box center [17, 168] width 6 height 6
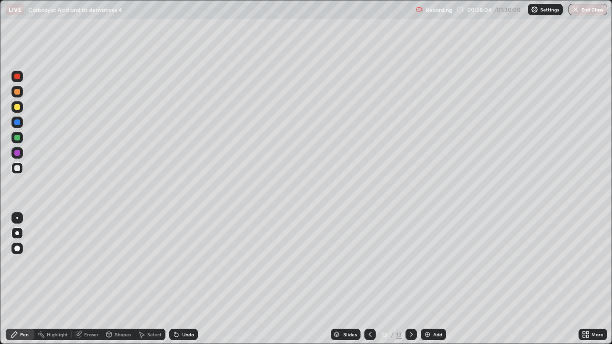
click at [90, 283] on div "Eraser" at bounding box center [91, 334] width 14 height 5
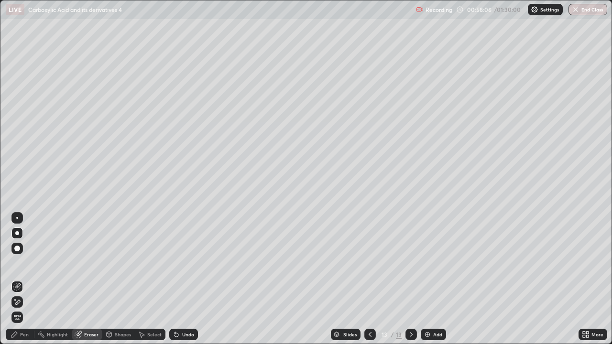
click at [21, 283] on div "Pen" at bounding box center [20, 334] width 29 height 11
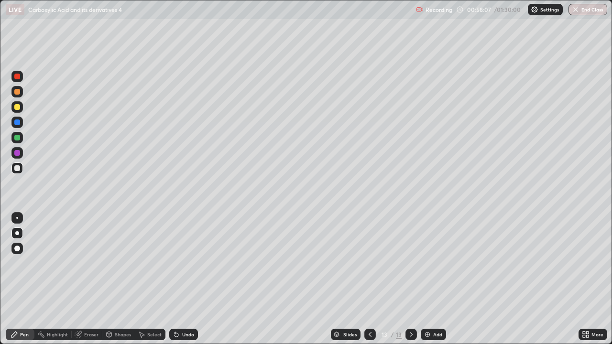
click at [17, 233] on div at bounding box center [17, 233] width 4 height 4
click at [22, 165] on div at bounding box center [16, 167] width 11 height 11
click at [82, 283] on div "Eraser" at bounding box center [87, 334] width 31 height 11
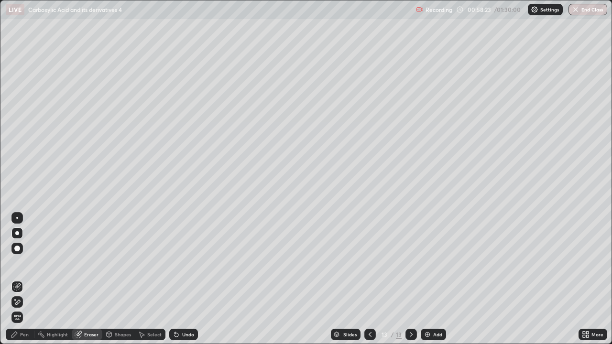
click at [22, 283] on div "Pen" at bounding box center [24, 334] width 9 height 5
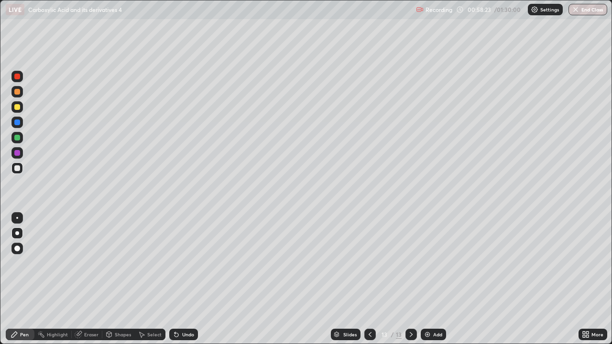
click at [18, 229] on div at bounding box center [16, 232] width 11 height 11
click at [18, 173] on div at bounding box center [16, 167] width 11 height 11
click at [411, 283] on icon at bounding box center [411, 335] width 8 height 8
click at [373, 283] on div at bounding box center [369, 334] width 11 height 11
click at [410, 283] on icon at bounding box center [411, 335] width 8 height 8
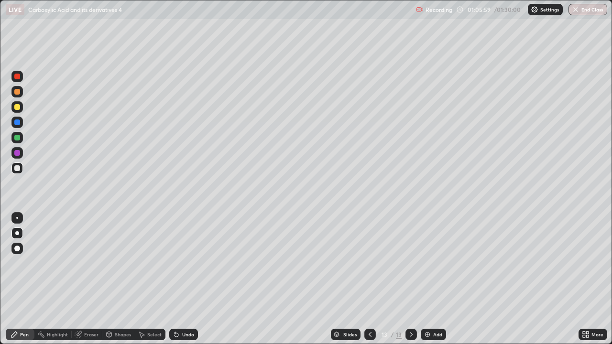
click at [433, 283] on div "Add" at bounding box center [433, 334] width 25 height 11
click at [20, 168] on div at bounding box center [17, 168] width 6 height 6
click at [18, 222] on div at bounding box center [16, 217] width 11 height 11
click at [21, 231] on div at bounding box center [16, 232] width 11 height 11
click at [86, 283] on div "Eraser" at bounding box center [91, 334] width 14 height 5
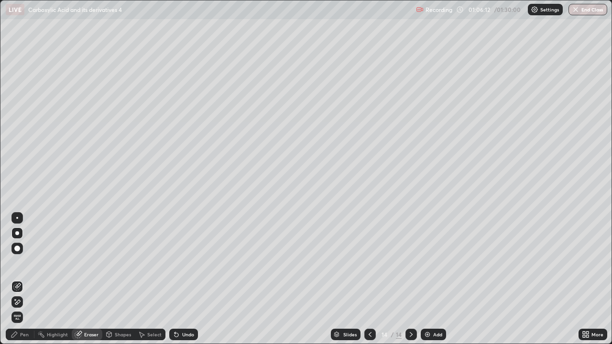
click at [18, 283] on icon at bounding box center [15, 335] width 8 height 8
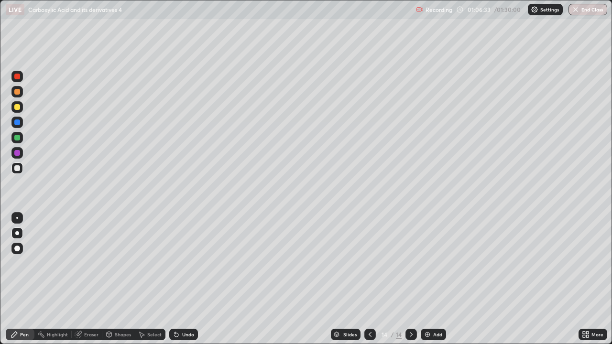
click at [14, 283] on icon at bounding box center [14, 335] width 6 height 6
click at [18, 166] on div at bounding box center [17, 168] width 6 height 6
click at [21, 136] on div at bounding box center [16, 137] width 11 height 11
click at [22, 283] on div "Pen" at bounding box center [24, 334] width 9 height 5
click at [19, 167] on div at bounding box center [17, 168] width 6 height 6
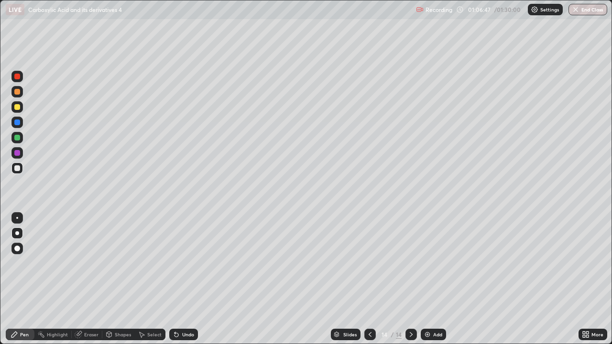
click at [91, 283] on div "Eraser" at bounding box center [91, 334] width 14 height 5
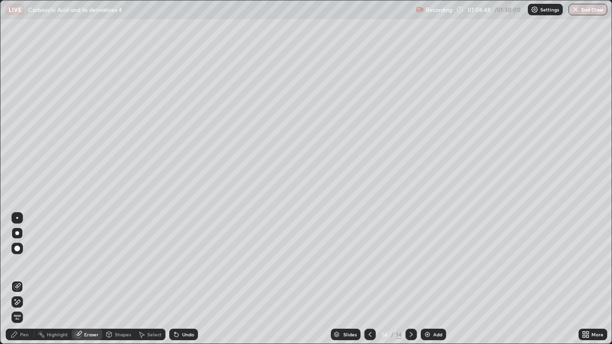
click at [26, 283] on div "Pen" at bounding box center [20, 334] width 29 height 11
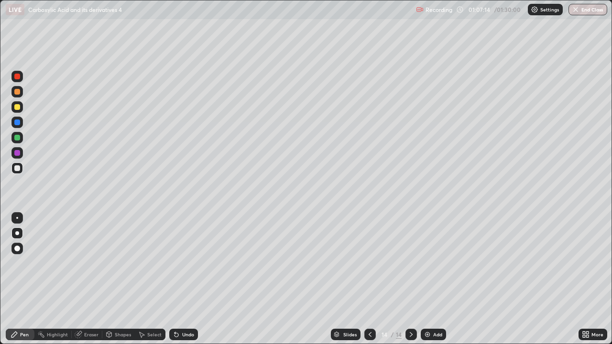
click at [90, 283] on div "Eraser" at bounding box center [91, 334] width 14 height 5
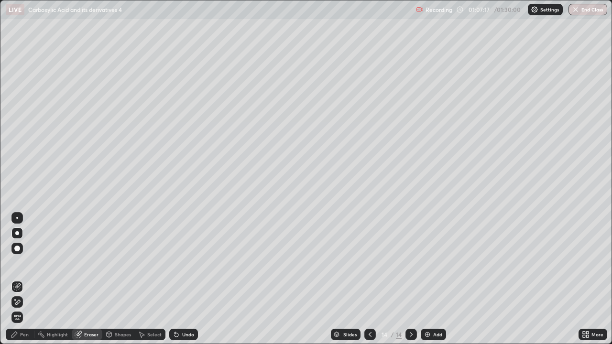
click at [20, 283] on div "Pen" at bounding box center [20, 334] width 29 height 11
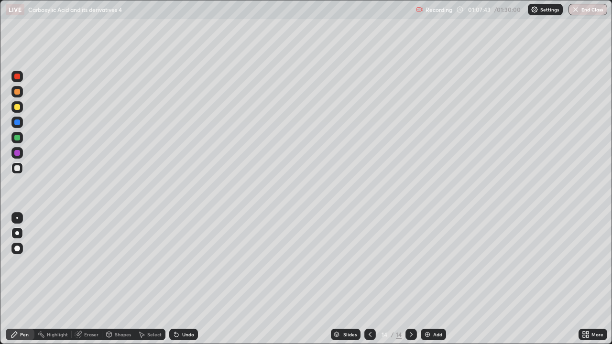
click at [16, 167] on div at bounding box center [17, 168] width 6 height 6
click at [19, 135] on div at bounding box center [17, 138] width 6 height 6
click at [19, 168] on div at bounding box center [17, 168] width 6 height 6
click at [17, 139] on div at bounding box center [17, 138] width 6 height 6
click at [14, 283] on icon at bounding box center [15, 335] width 8 height 8
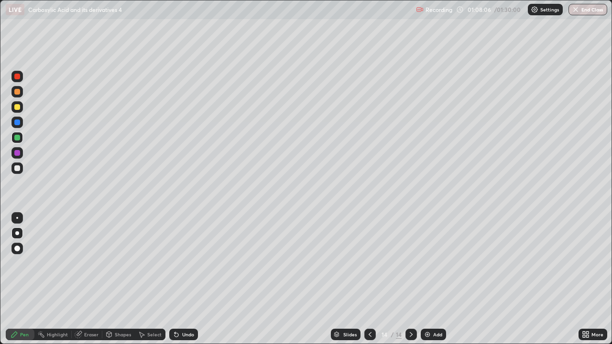
click at [21, 235] on div at bounding box center [16, 232] width 11 height 11
click at [17, 169] on div at bounding box center [17, 168] width 6 height 6
click at [437, 283] on div "Add" at bounding box center [433, 334] width 25 height 11
click at [16, 233] on div at bounding box center [17, 233] width 4 height 4
click at [17, 168] on div at bounding box center [17, 168] width 6 height 6
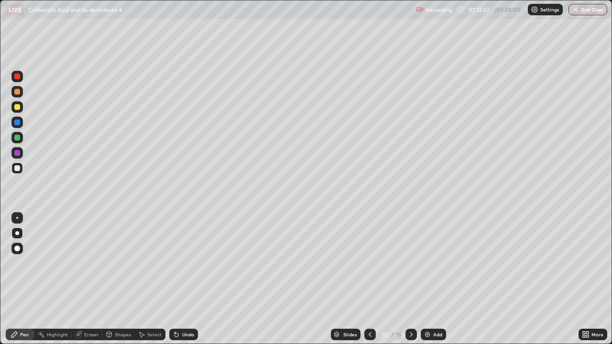
click at [18, 170] on div at bounding box center [17, 168] width 6 height 6
click at [18, 107] on div at bounding box center [17, 107] width 6 height 6
click at [19, 75] on div at bounding box center [17, 77] width 6 height 6
click at [18, 232] on div at bounding box center [17, 233] width 4 height 4
click at [18, 170] on div at bounding box center [17, 168] width 6 height 6
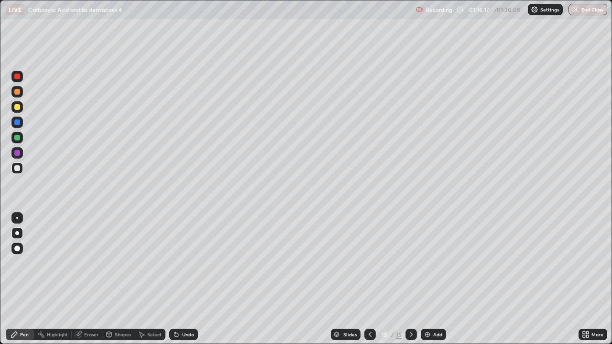
click at [18, 138] on div at bounding box center [17, 138] width 6 height 6
click at [88, 283] on div "Eraser" at bounding box center [91, 334] width 14 height 5
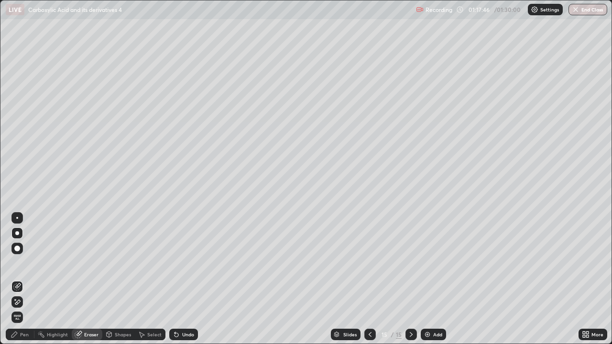
click at [25, 283] on div "Pen" at bounding box center [24, 334] width 9 height 5
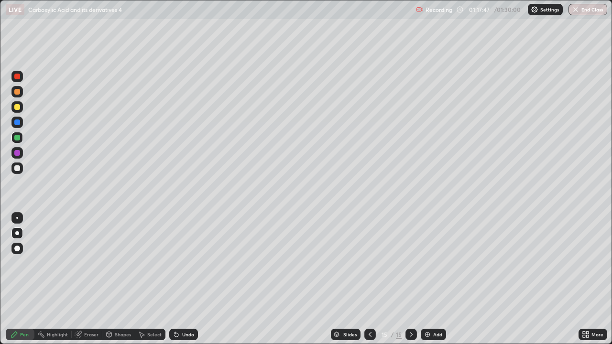
click at [19, 158] on div at bounding box center [16, 152] width 11 height 11
click at [15, 173] on div at bounding box center [16, 167] width 11 height 11
click at [16, 142] on div at bounding box center [16, 137] width 11 height 11
click at [433, 283] on div "Add" at bounding box center [437, 334] width 9 height 5
click at [16, 168] on div at bounding box center [17, 168] width 6 height 6
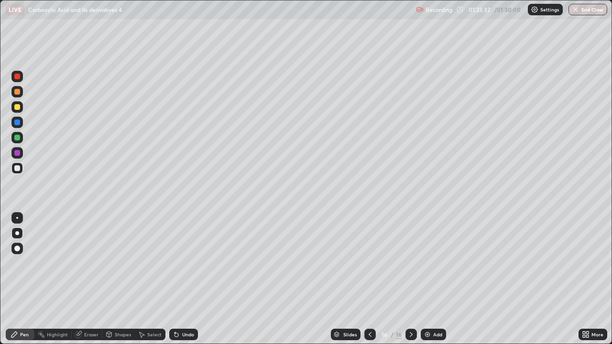
click at [441, 283] on div "Add" at bounding box center [437, 334] width 9 height 5
click at [369, 283] on icon at bounding box center [370, 335] width 8 height 8
click at [22, 283] on div "Pen" at bounding box center [20, 334] width 29 height 11
click at [89, 283] on div "Eraser" at bounding box center [91, 334] width 14 height 5
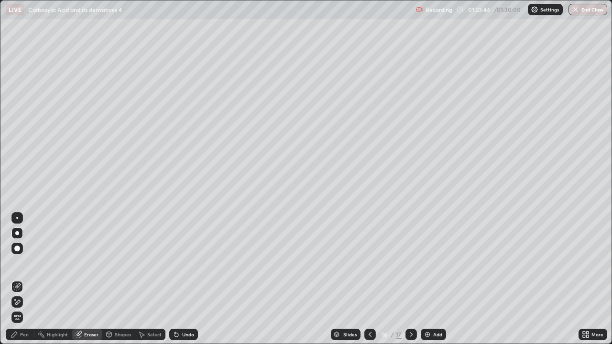
click at [23, 283] on div "Pen" at bounding box center [24, 334] width 9 height 5
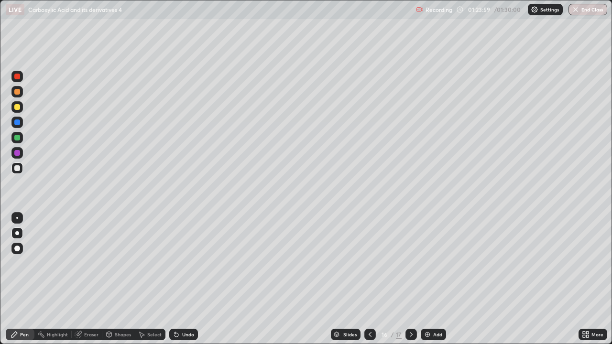
click at [16, 102] on div at bounding box center [16, 106] width 11 height 11
click at [92, 283] on div "Eraser" at bounding box center [91, 334] width 14 height 5
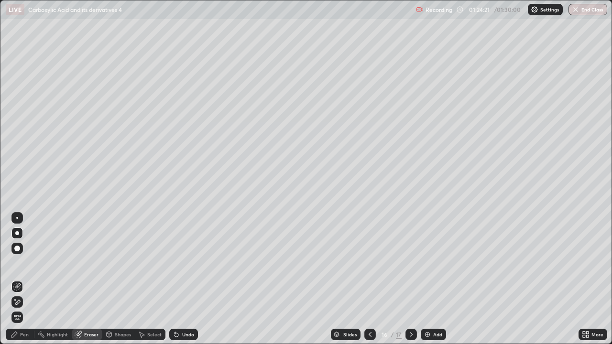
click at [18, 283] on div "Pen" at bounding box center [20, 334] width 29 height 11
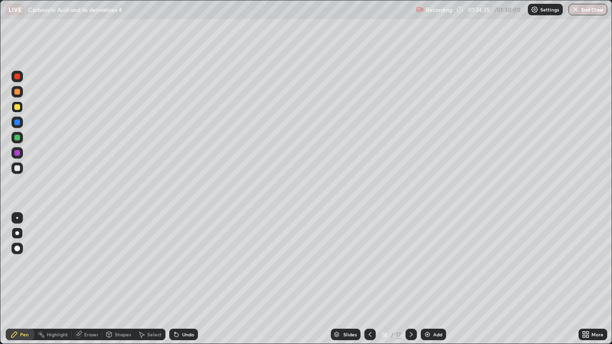
click at [17, 167] on div at bounding box center [17, 168] width 6 height 6
click at [16, 153] on div at bounding box center [17, 153] width 6 height 6
click at [113, 283] on div "Shapes" at bounding box center [118, 334] width 32 height 11
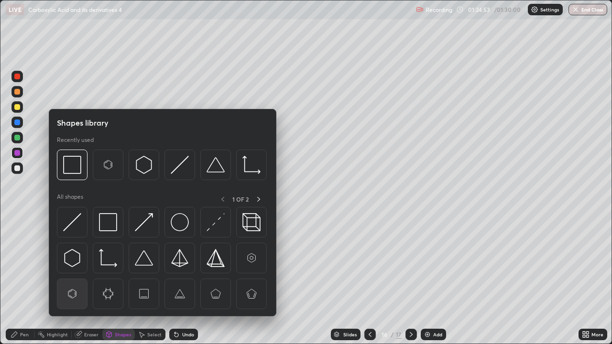
click at [79, 283] on img at bounding box center [72, 294] width 18 height 18
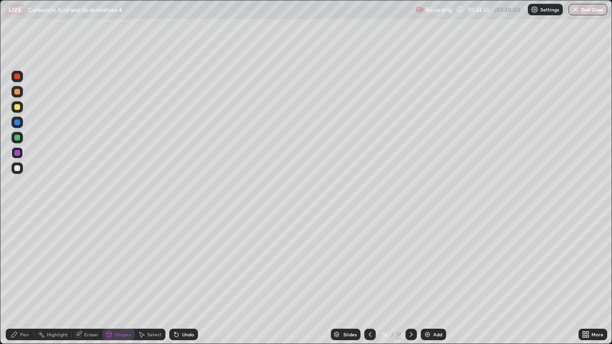
click at [15, 169] on div at bounding box center [17, 168] width 6 height 6
click at [17, 283] on div "Pen" at bounding box center [20, 334] width 29 height 11
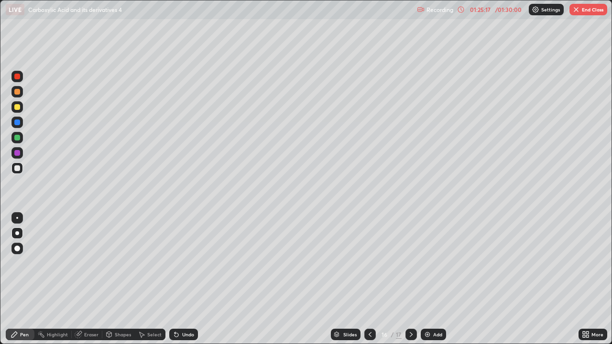
click at [116, 283] on div "Shapes" at bounding box center [123, 334] width 16 height 5
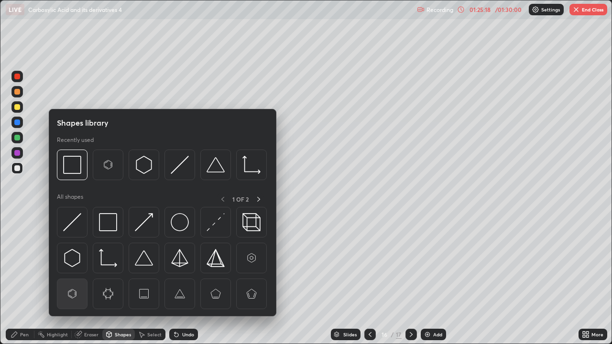
click at [70, 283] on img at bounding box center [72, 294] width 18 height 18
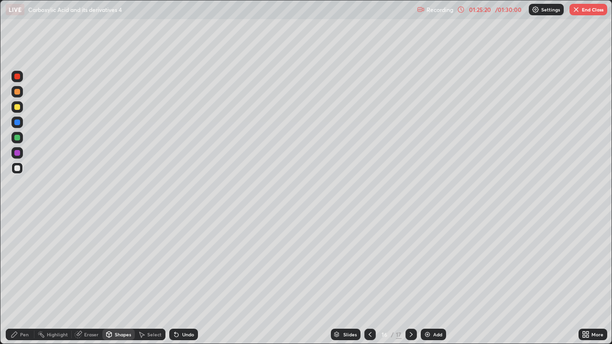
click at [21, 283] on div "Pen" at bounding box center [24, 334] width 9 height 5
click at [21, 169] on div at bounding box center [16, 167] width 11 height 11
click at [138, 283] on icon at bounding box center [142, 335] width 8 height 8
click at [115, 283] on div "Shapes" at bounding box center [123, 334] width 16 height 5
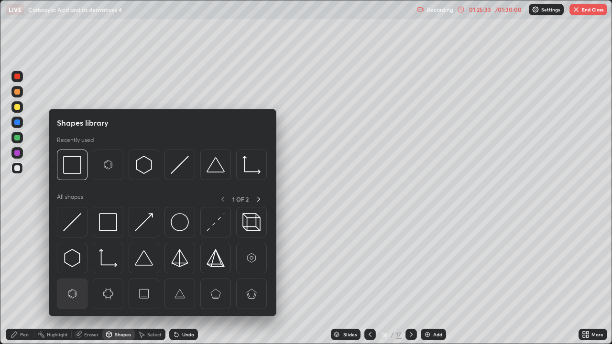
click at [76, 283] on img at bounding box center [72, 294] width 18 height 18
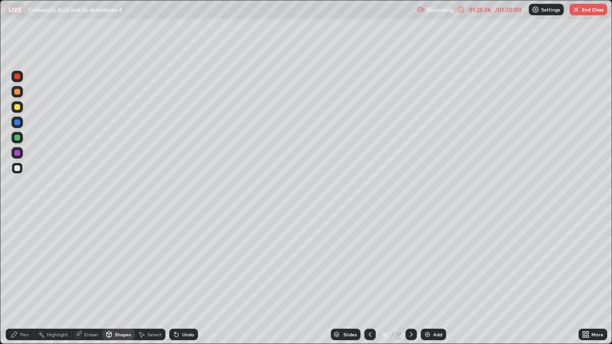
click at [19, 283] on div "Pen" at bounding box center [20, 334] width 29 height 11
click at [90, 283] on div "Eraser" at bounding box center [91, 334] width 14 height 5
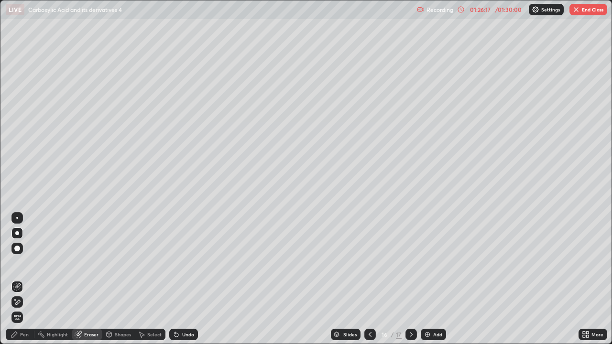
click at [17, 283] on icon at bounding box center [15, 335] width 8 height 8
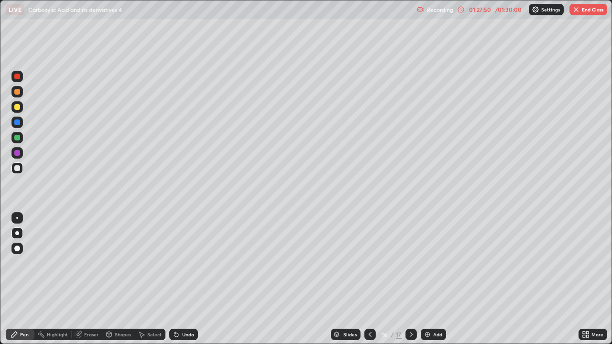
click at [428, 283] on img at bounding box center [427, 335] width 8 height 8
click at [16, 169] on div at bounding box center [17, 168] width 6 height 6
click at [12, 167] on div at bounding box center [16, 167] width 11 height 11
click at [15, 171] on div at bounding box center [17, 168] width 6 height 6
click at [15, 105] on div at bounding box center [17, 107] width 6 height 6
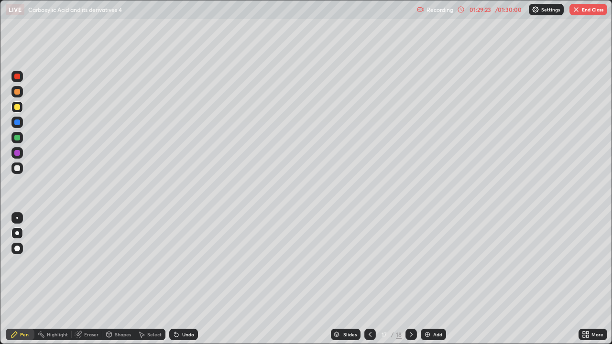
click at [21, 232] on div at bounding box center [16, 232] width 11 height 11
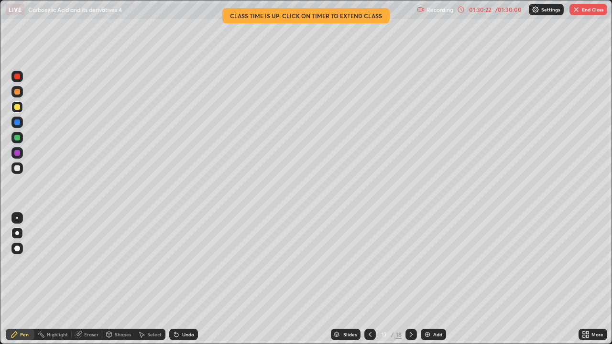
click at [585, 5] on button "End Class" at bounding box center [588, 9] width 38 height 11
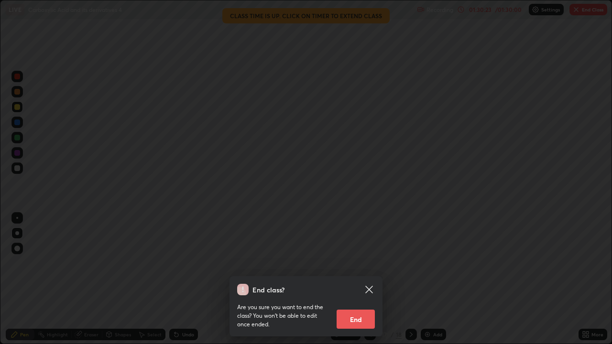
click at [350, 283] on button "End" at bounding box center [355, 319] width 38 height 19
